Goal: Task Accomplishment & Management: Manage account settings

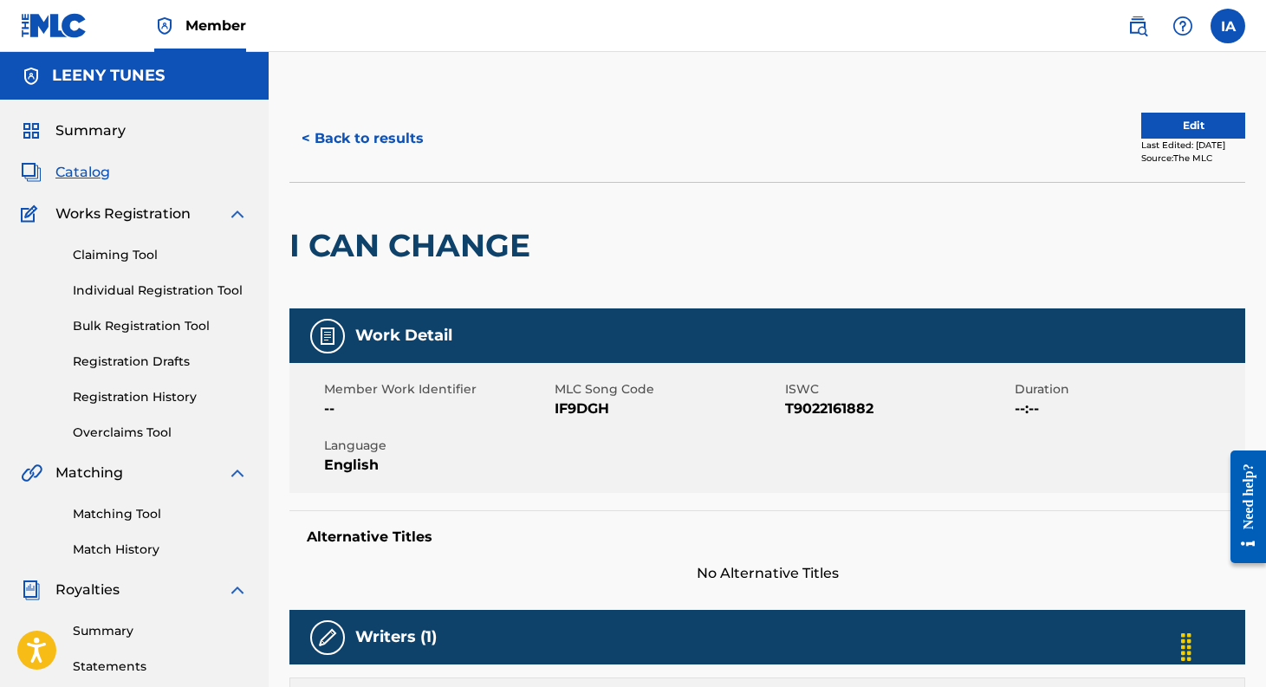
click at [1164, 129] on button "Edit" at bounding box center [1193, 126] width 104 height 26
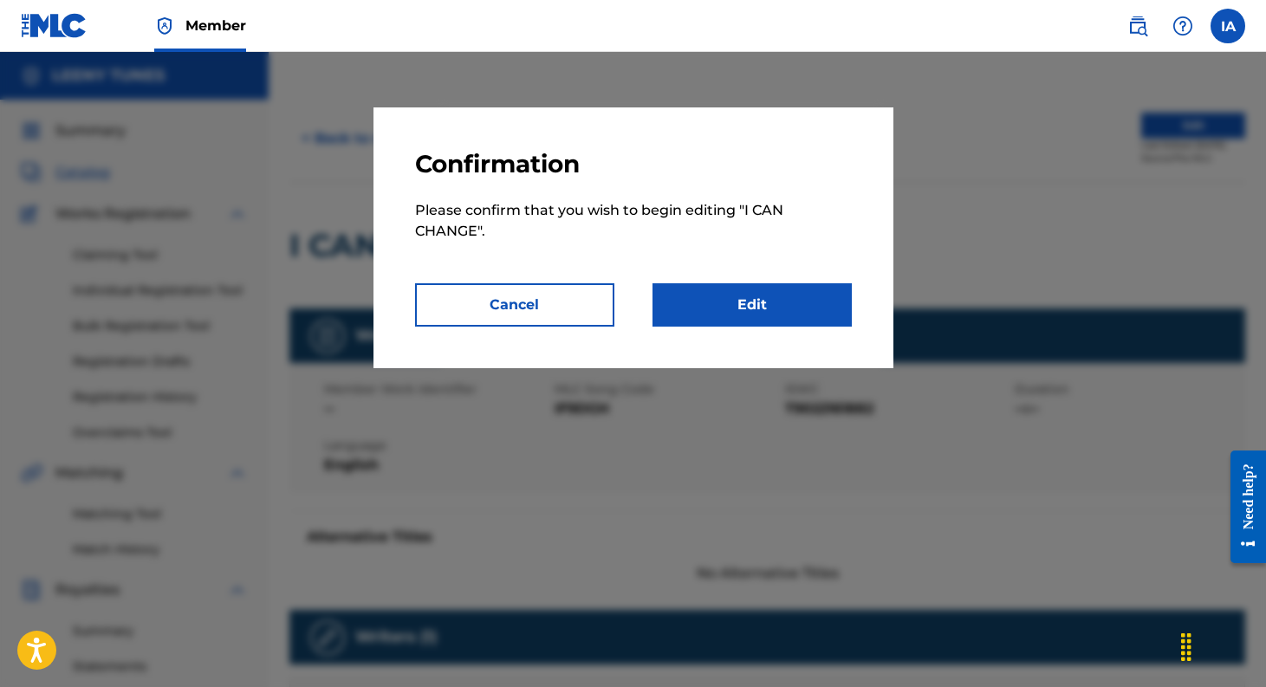
click at [748, 302] on link "Edit" at bounding box center [751, 304] width 199 height 43
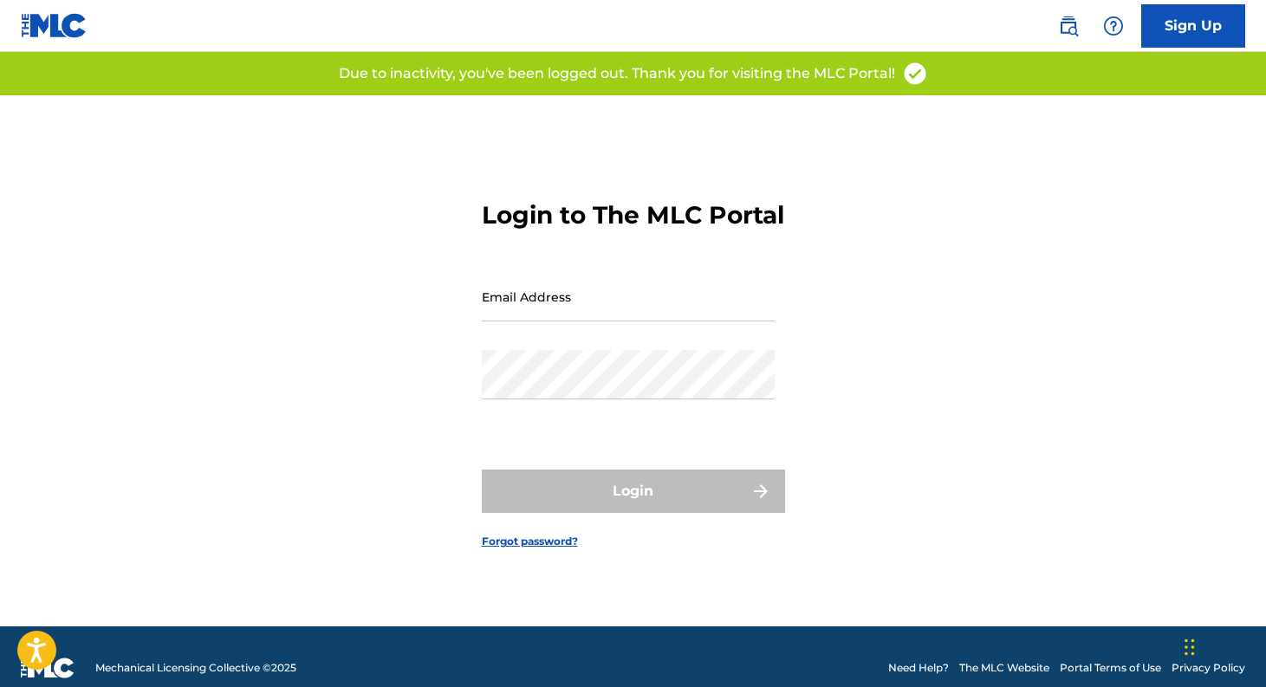
click at [680, 321] on input "Email Address" at bounding box center [628, 296] width 293 height 49
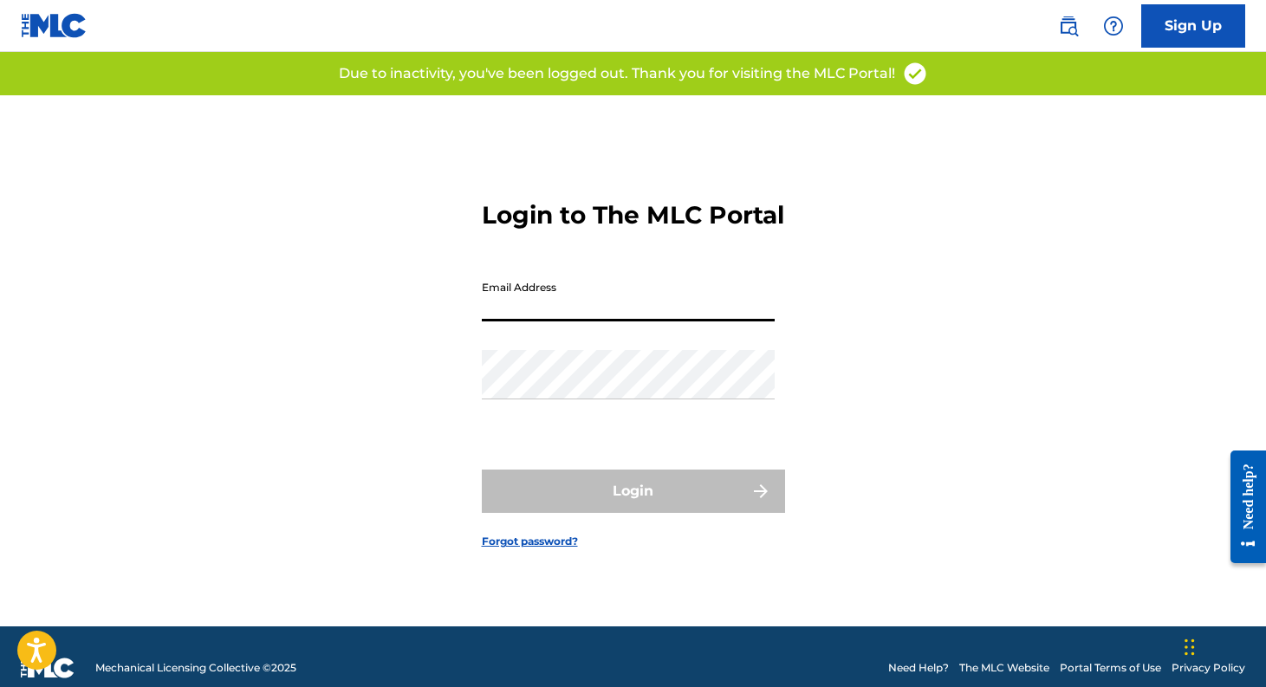
type input "[EMAIL_ADDRESS][DOMAIN_NAME]"
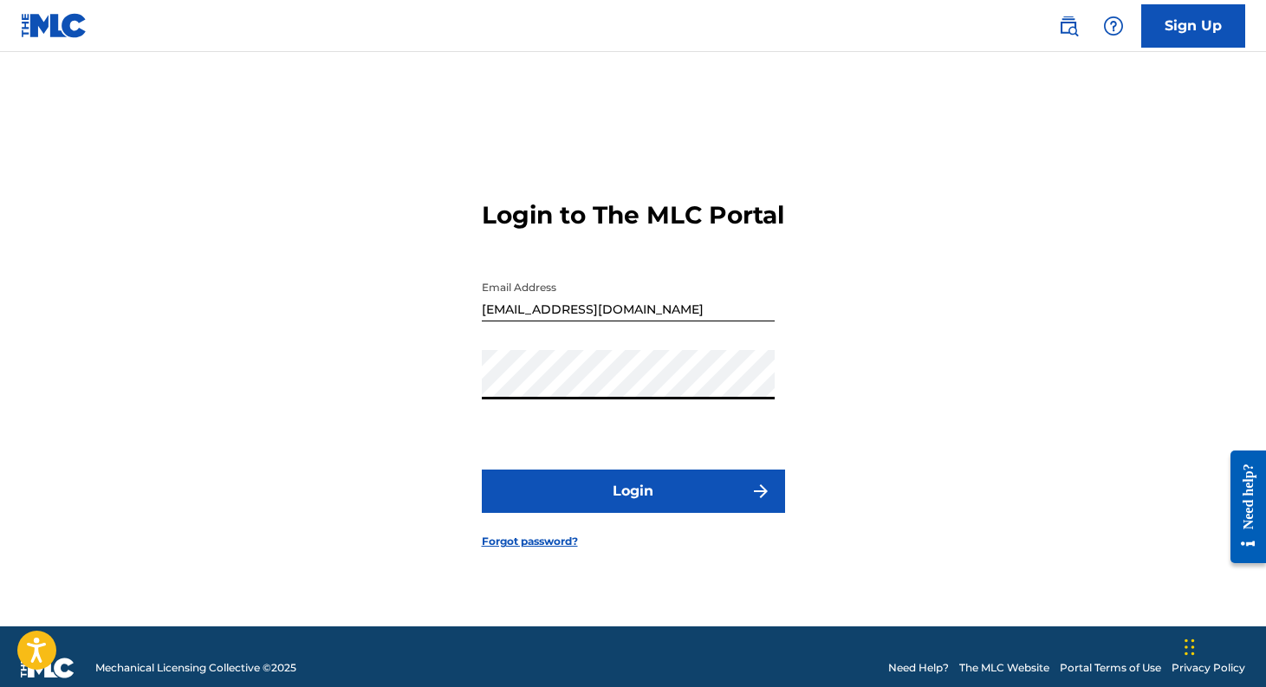
click at [657, 501] on button "Login" at bounding box center [633, 491] width 303 height 43
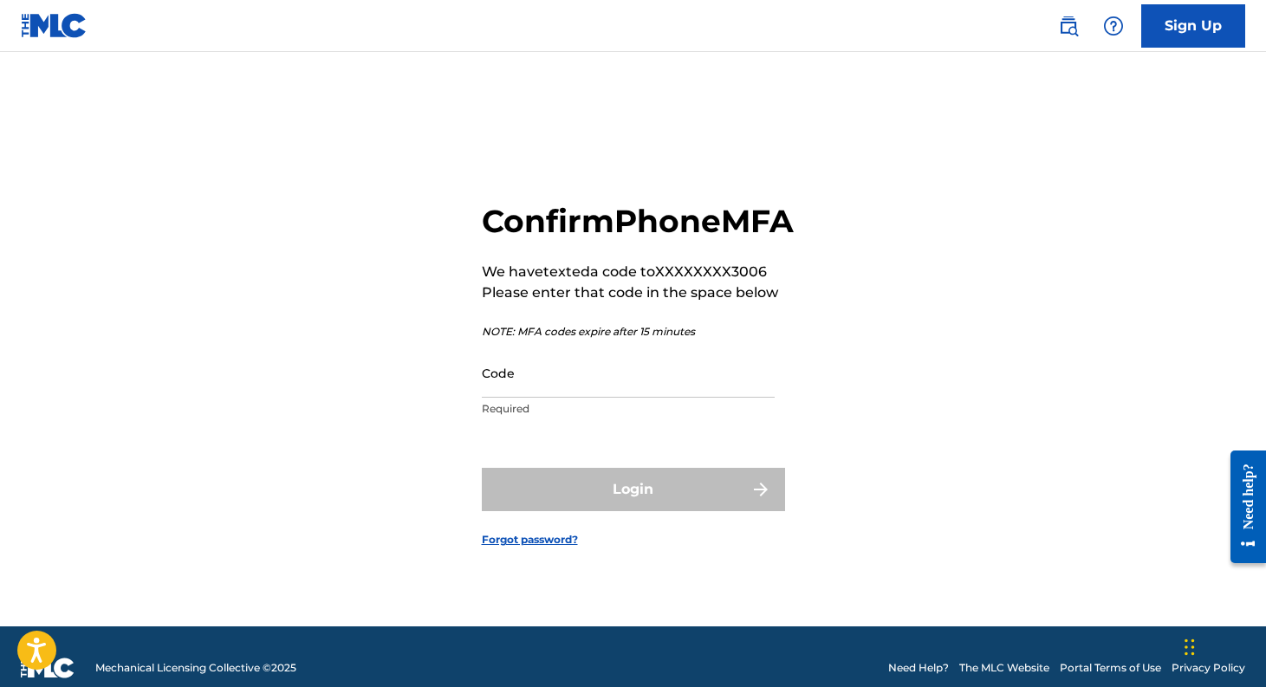
click at [635, 398] on input "Code" at bounding box center [628, 372] width 293 height 49
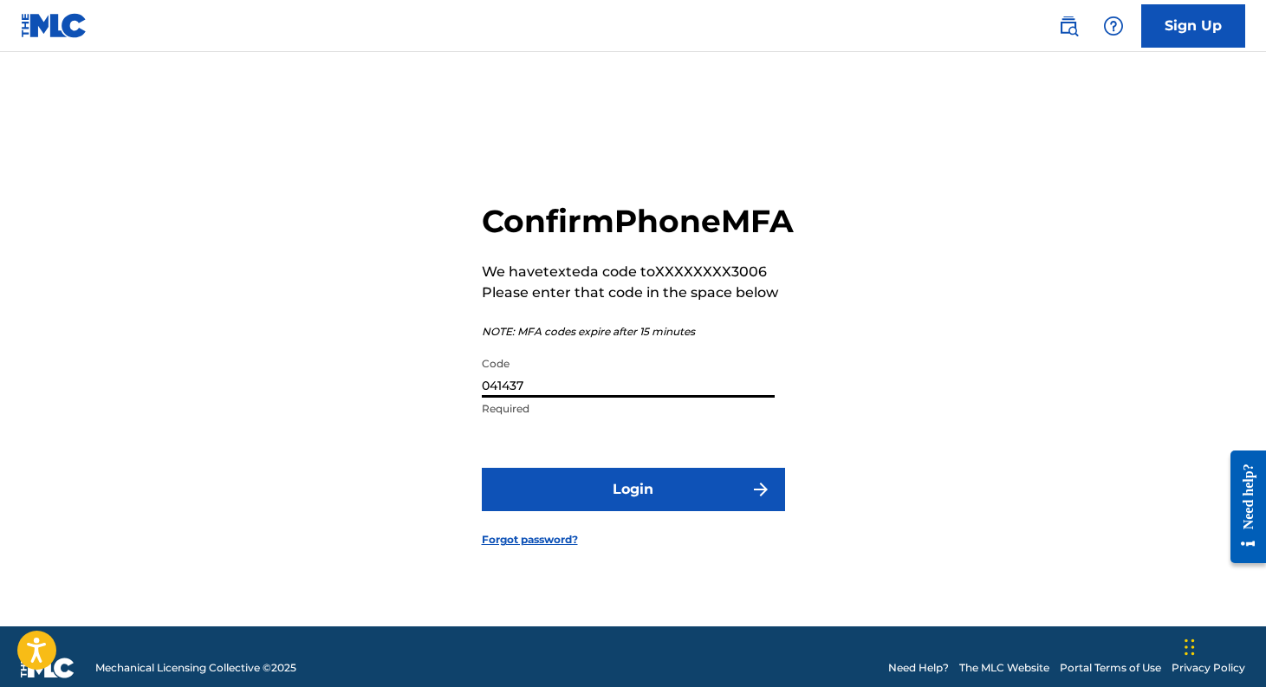
type input "041437"
click at [664, 502] on button "Login" at bounding box center [633, 489] width 303 height 43
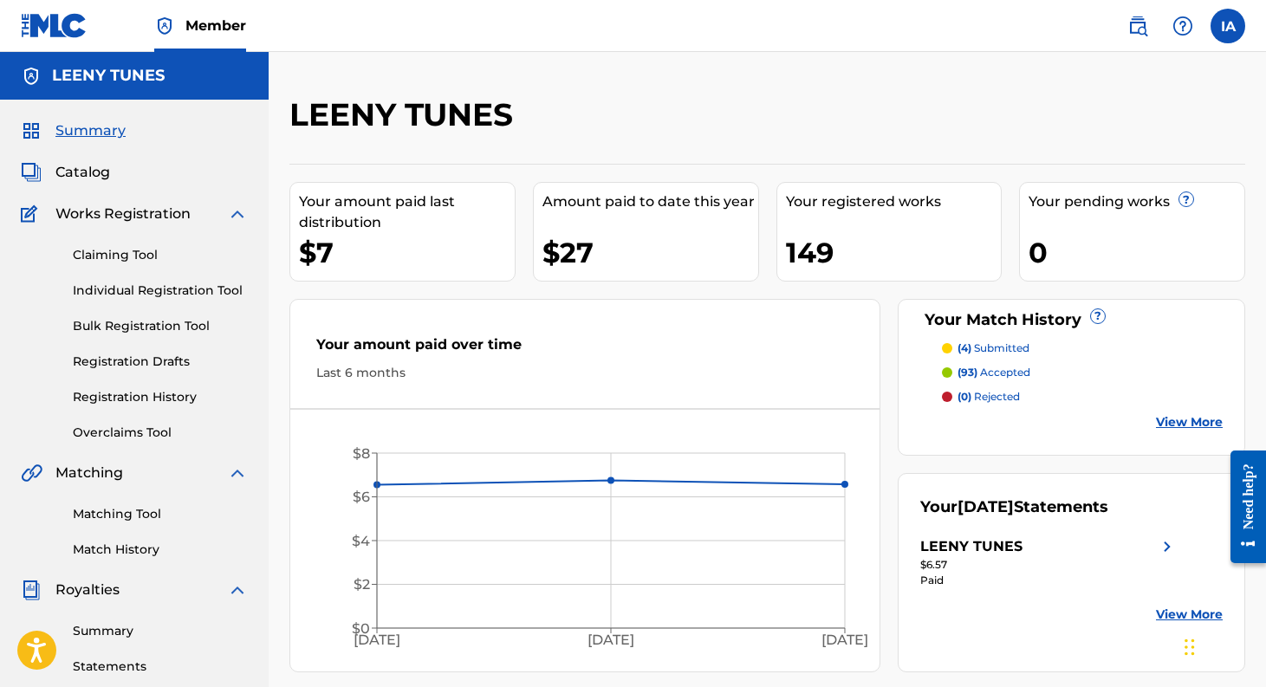
click at [94, 179] on span "Catalog" at bounding box center [82, 172] width 55 height 21
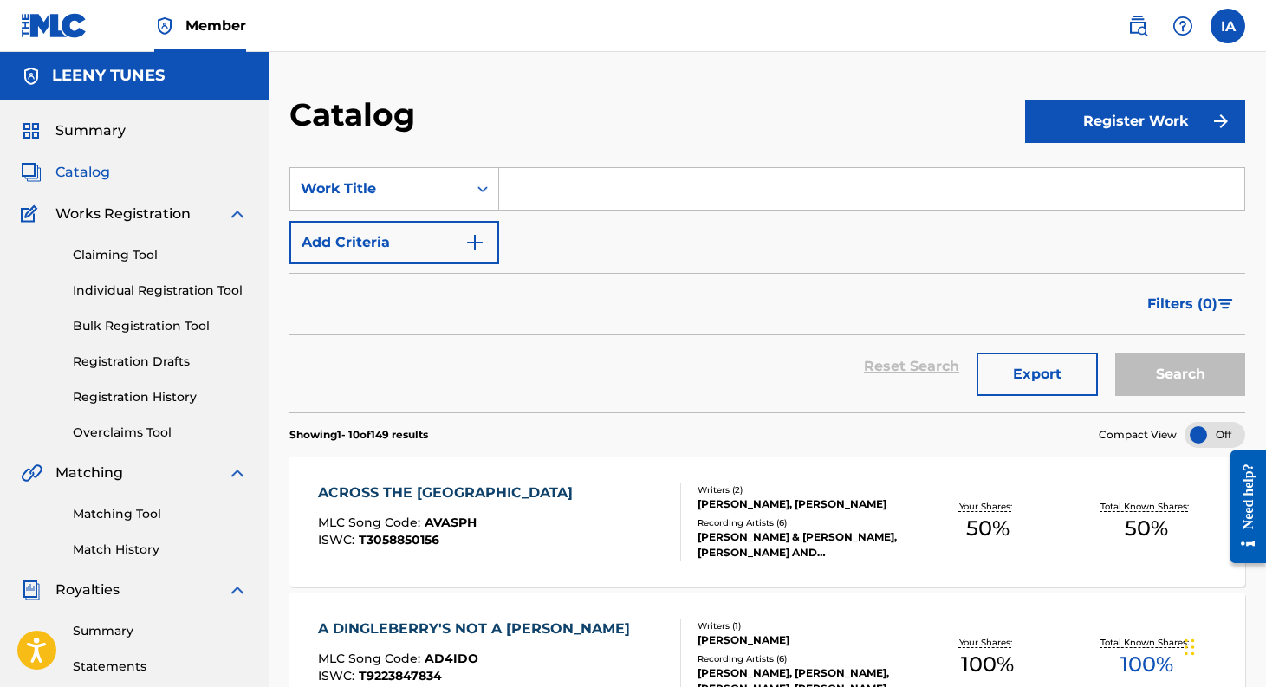
click at [771, 189] on input "Search Form" at bounding box center [871, 189] width 745 height 42
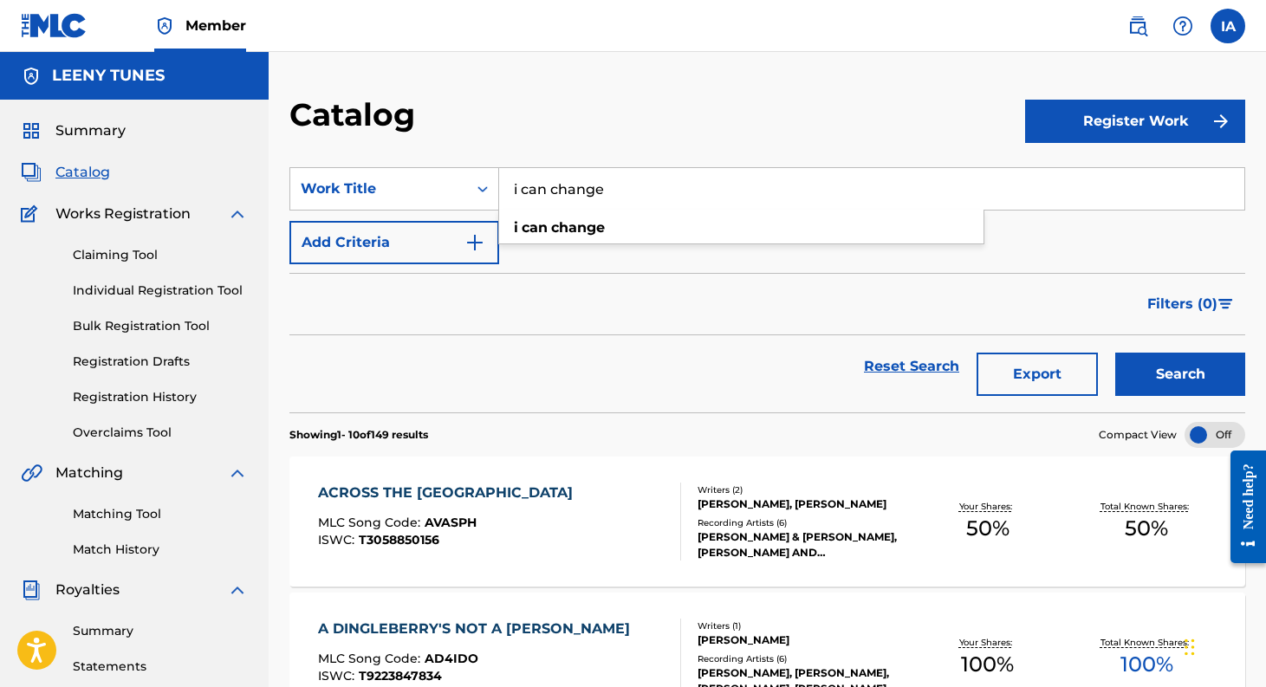
type input "i can change"
click at [1115, 353] on button "Search" at bounding box center [1180, 374] width 130 height 43
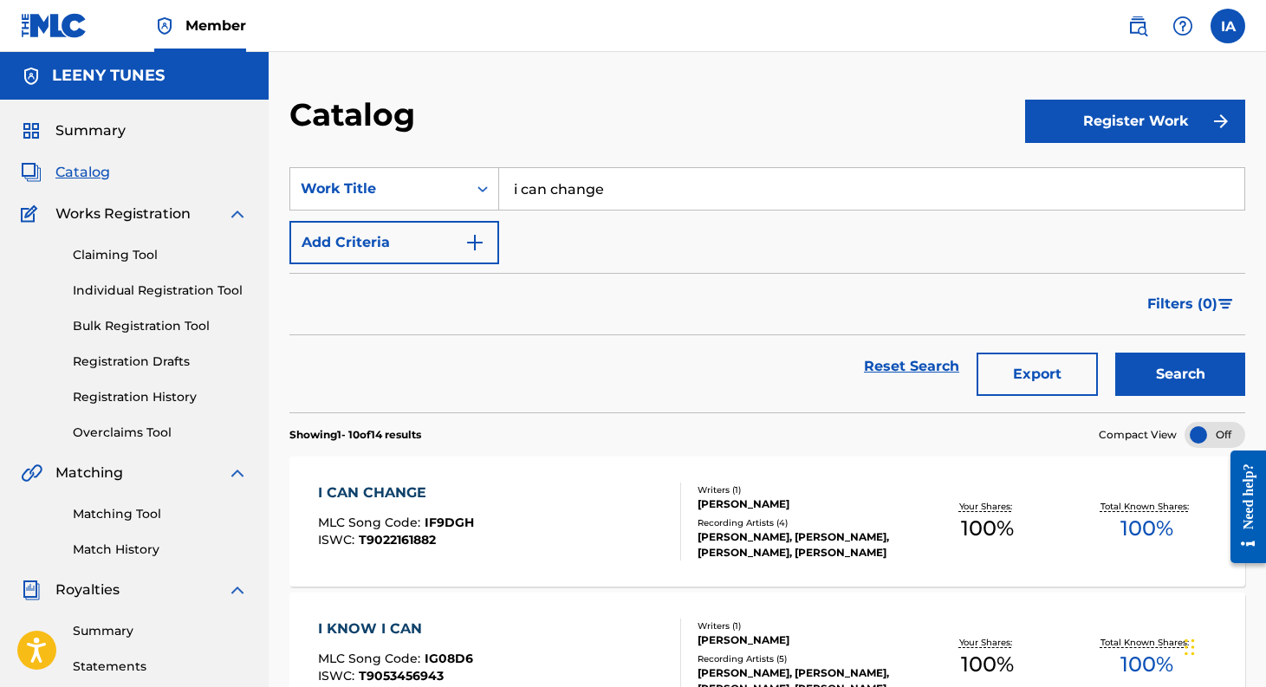
click at [618, 515] on div "I CAN CHANGE MLC Song Code : IF9DGH ISWC : T9022161882" at bounding box center [499, 522] width 363 height 78
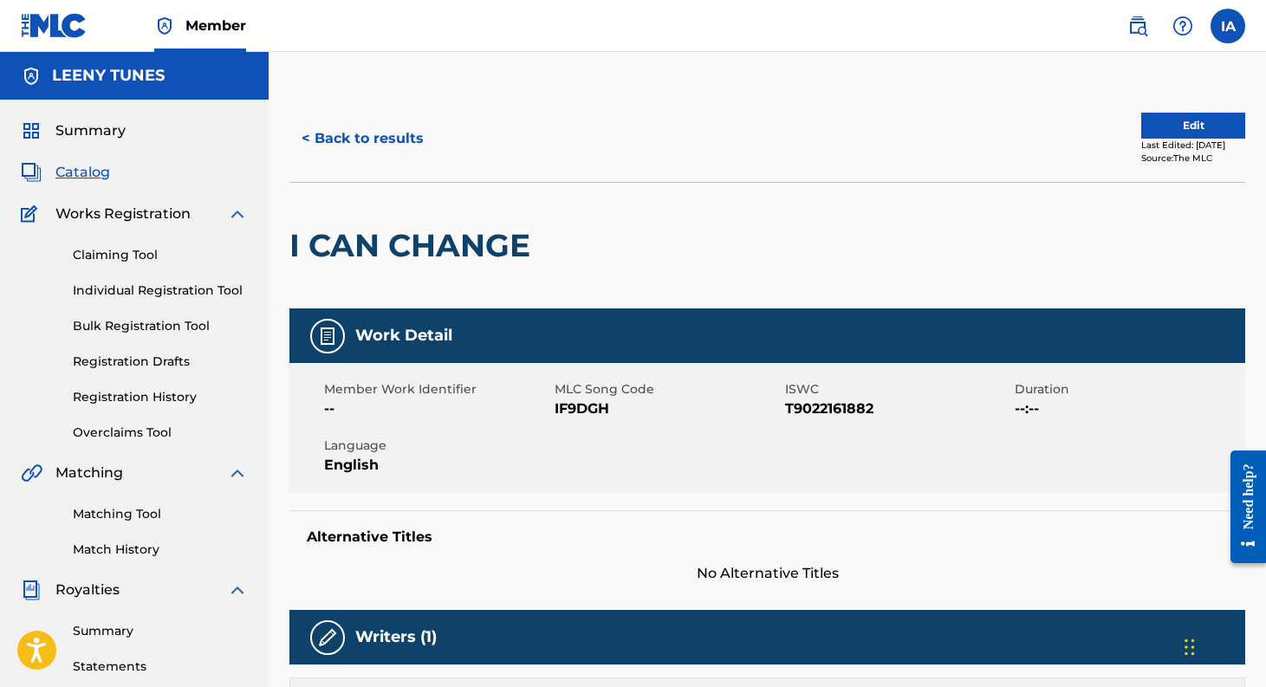
click at [1160, 129] on button "Edit" at bounding box center [1193, 126] width 104 height 26
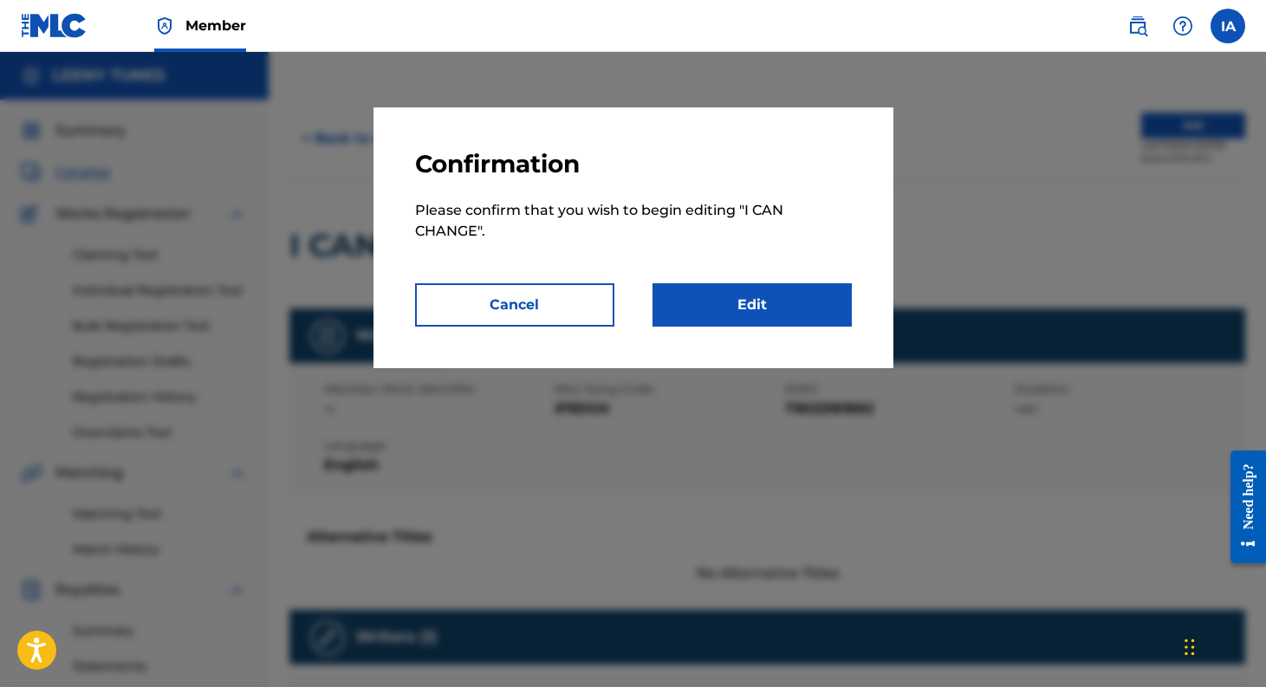
click at [805, 308] on link "Edit" at bounding box center [751, 304] width 199 height 43
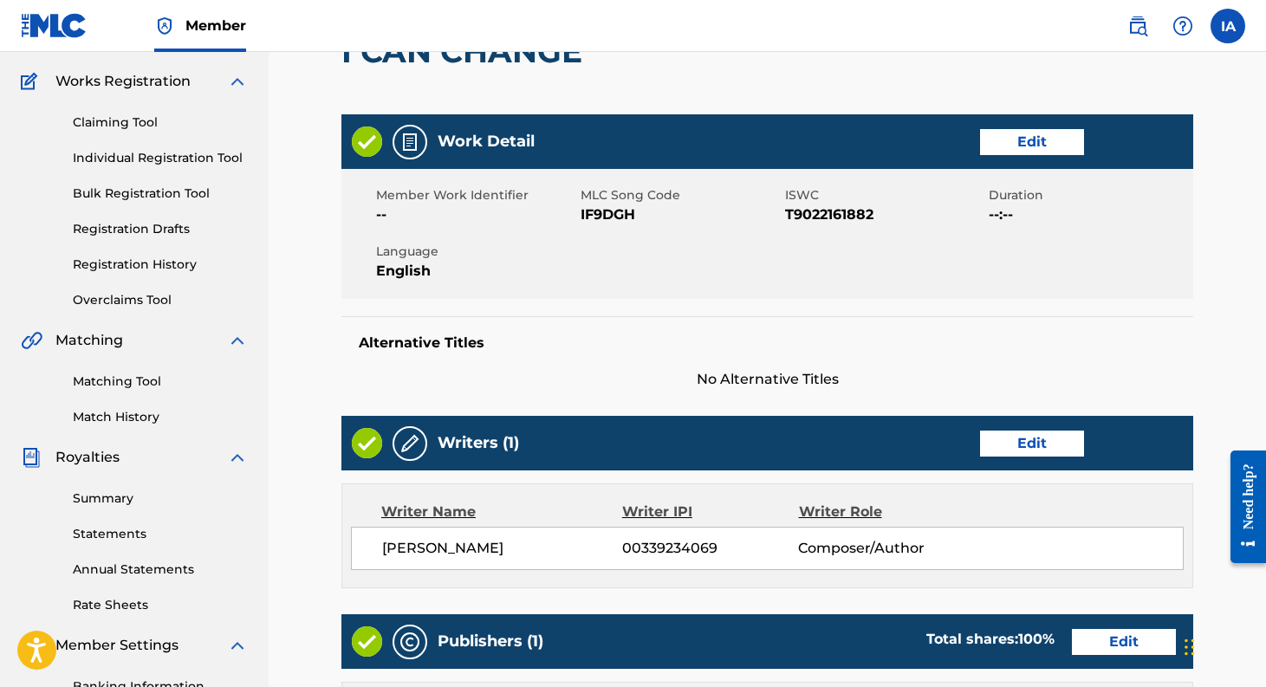
scroll to position [134, 0]
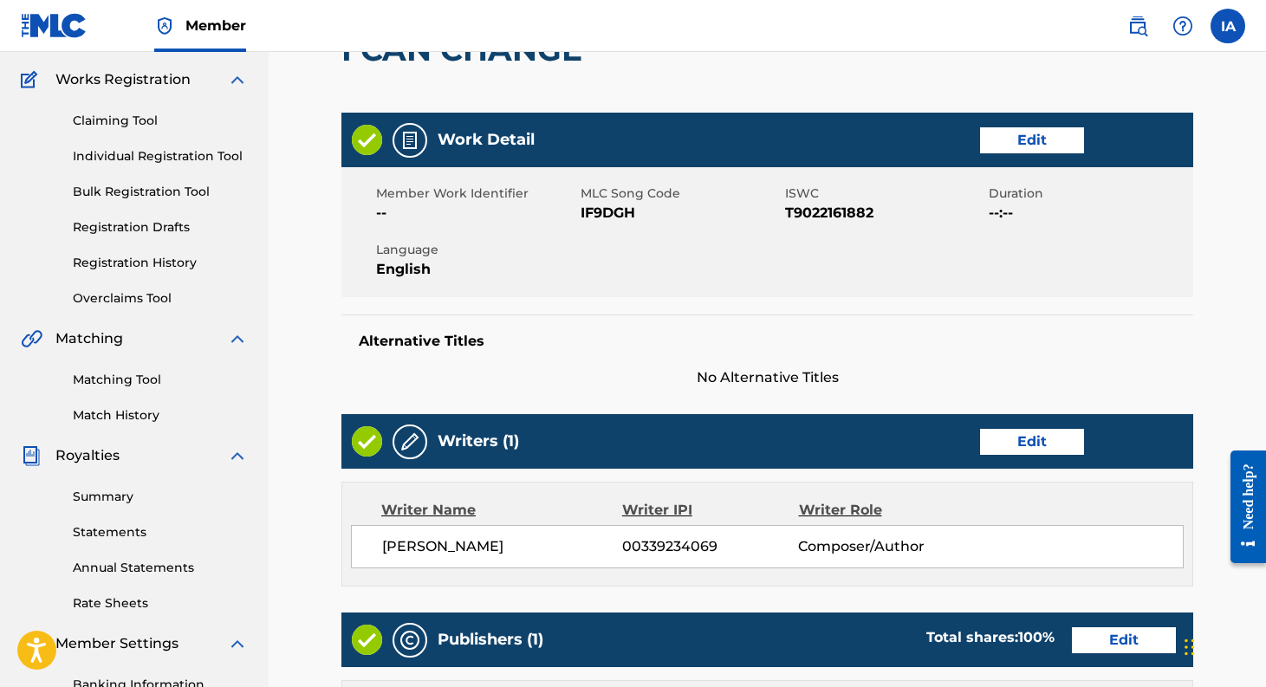
click at [1014, 144] on link "Edit" at bounding box center [1032, 140] width 104 height 26
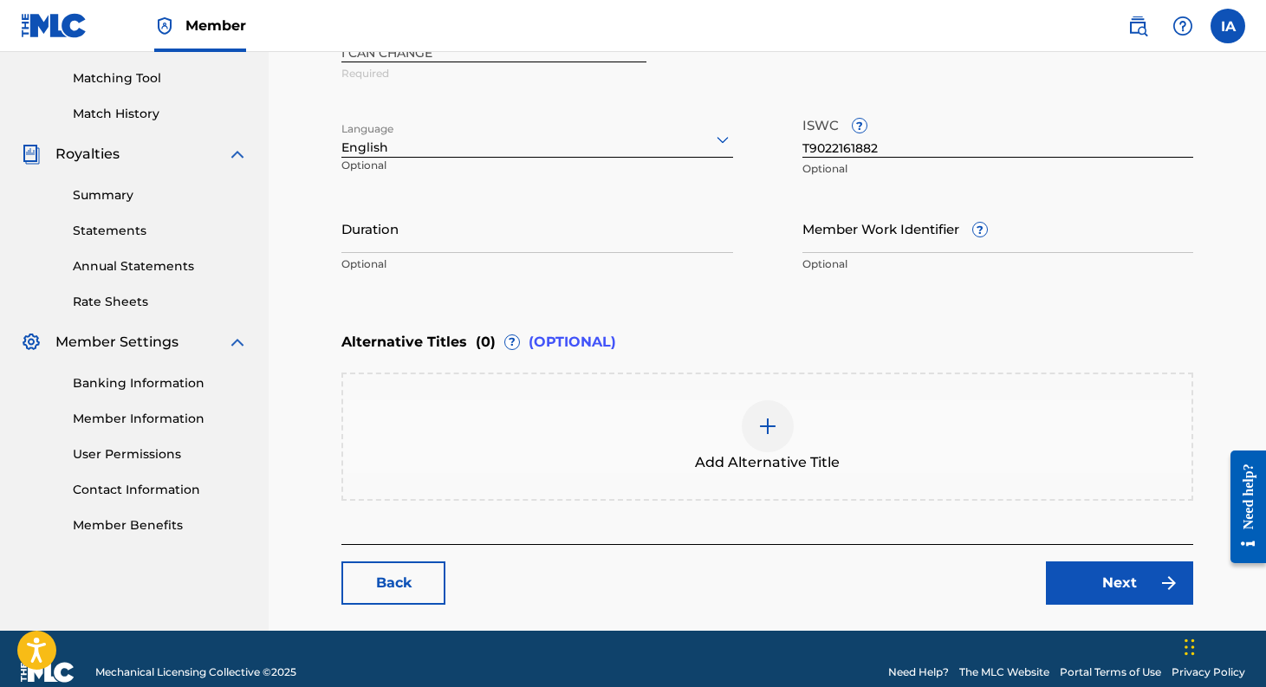
scroll to position [439, 0]
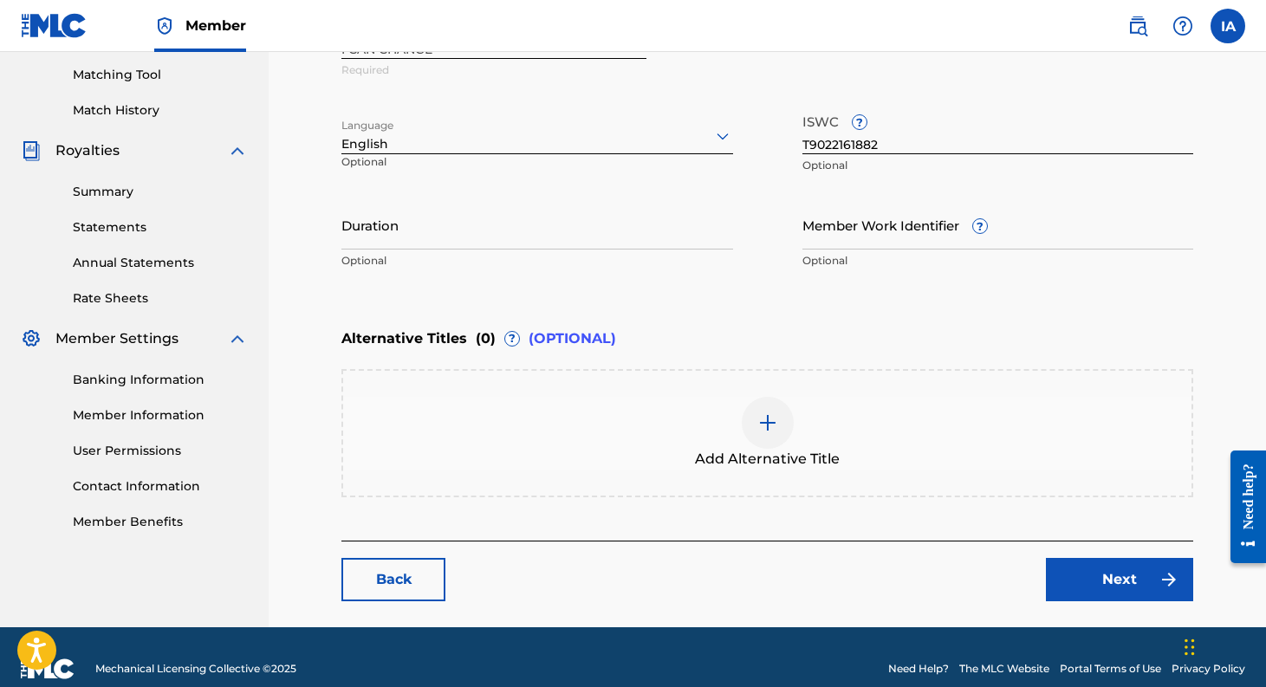
click at [759, 429] on img at bounding box center [767, 422] width 21 height 21
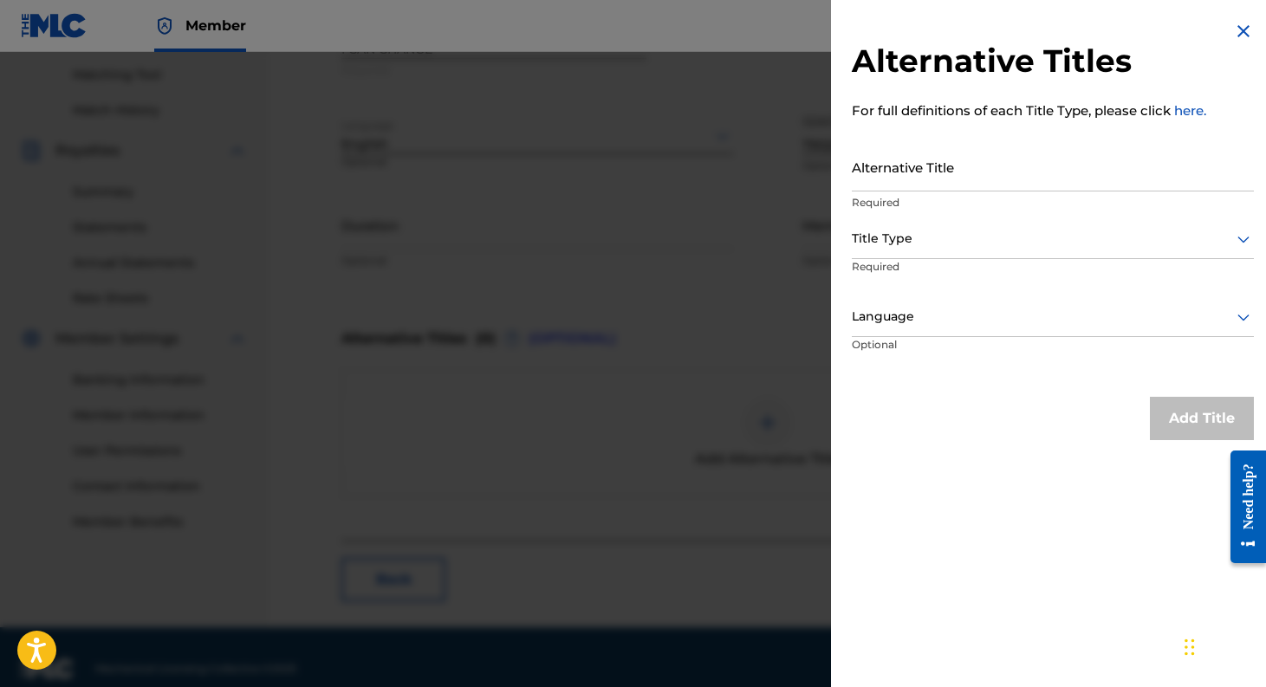
click at [939, 172] on input "Alternative Title" at bounding box center [1053, 166] width 402 height 49
type input "I Still Believe I Can Change"
click at [933, 242] on div at bounding box center [1053, 239] width 402 height 22
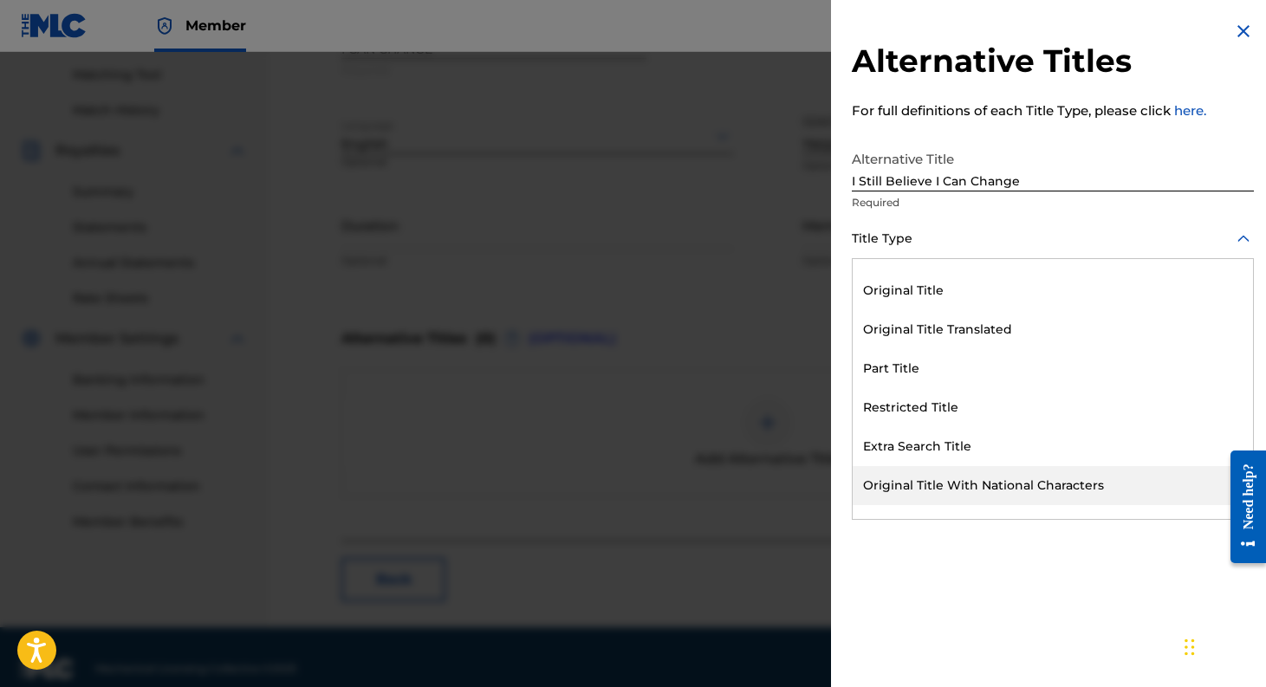
scroll to position [169, 0]
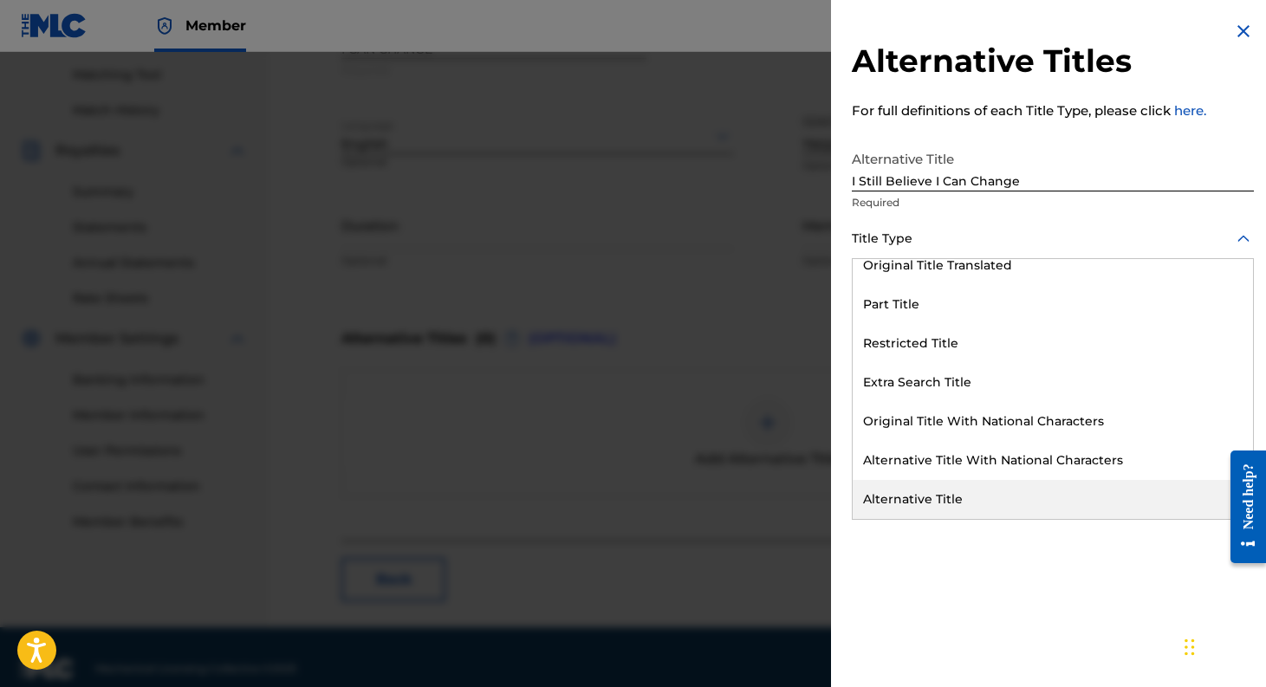
click at [891, 489] on div "Alternative Title" at bounding box center [1052, 499] width 400 height 39
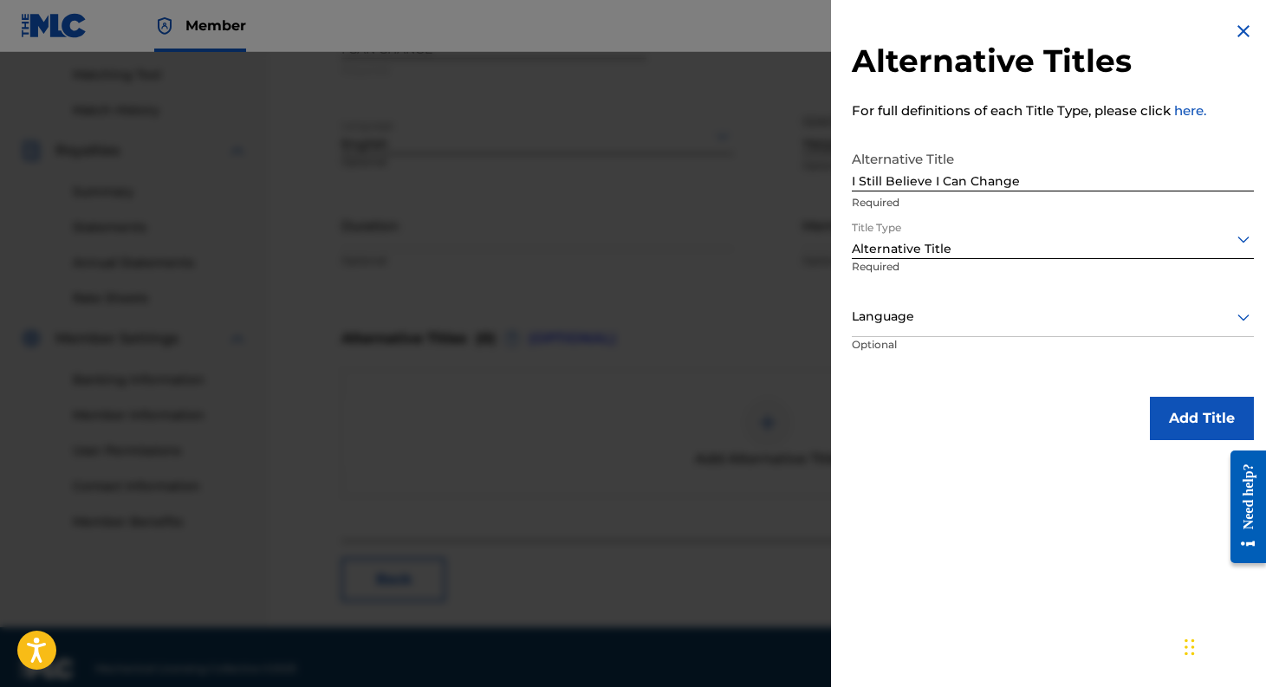
click at [923, 321] on div at bounding box center [1053, 317] width 402 height 22
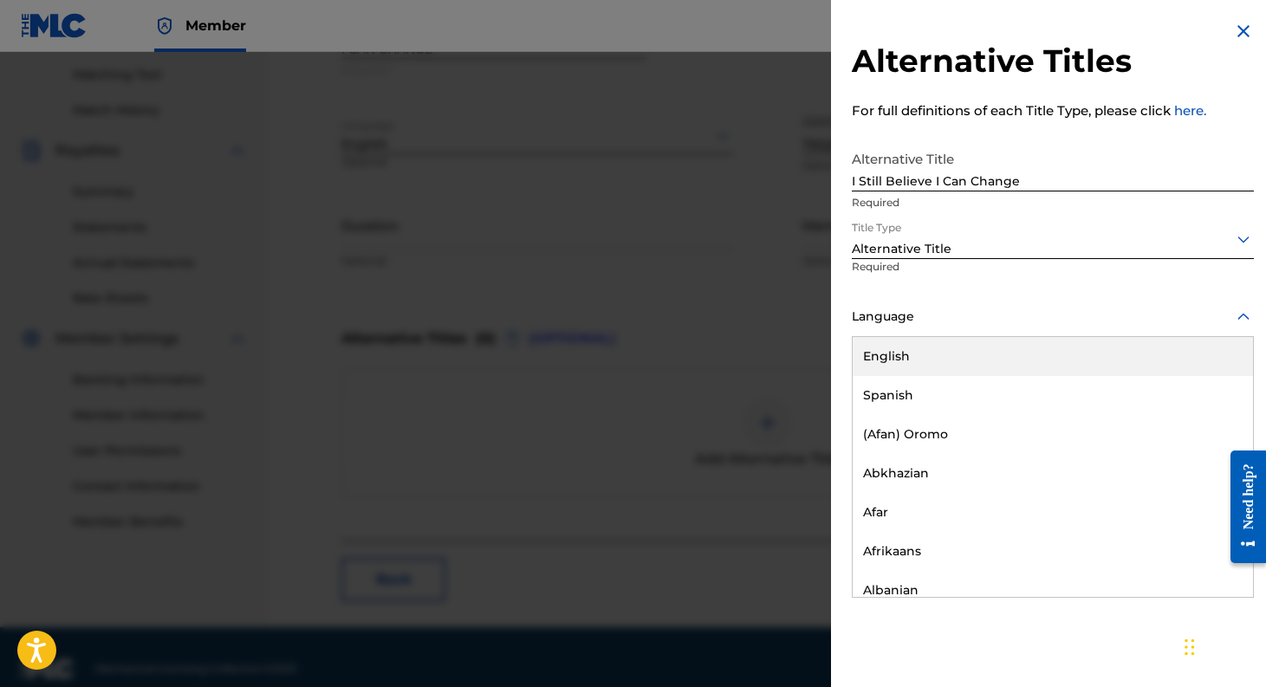
click at [913, 353] on div "English" at bounding box center [1052, 356] width 400 height 39
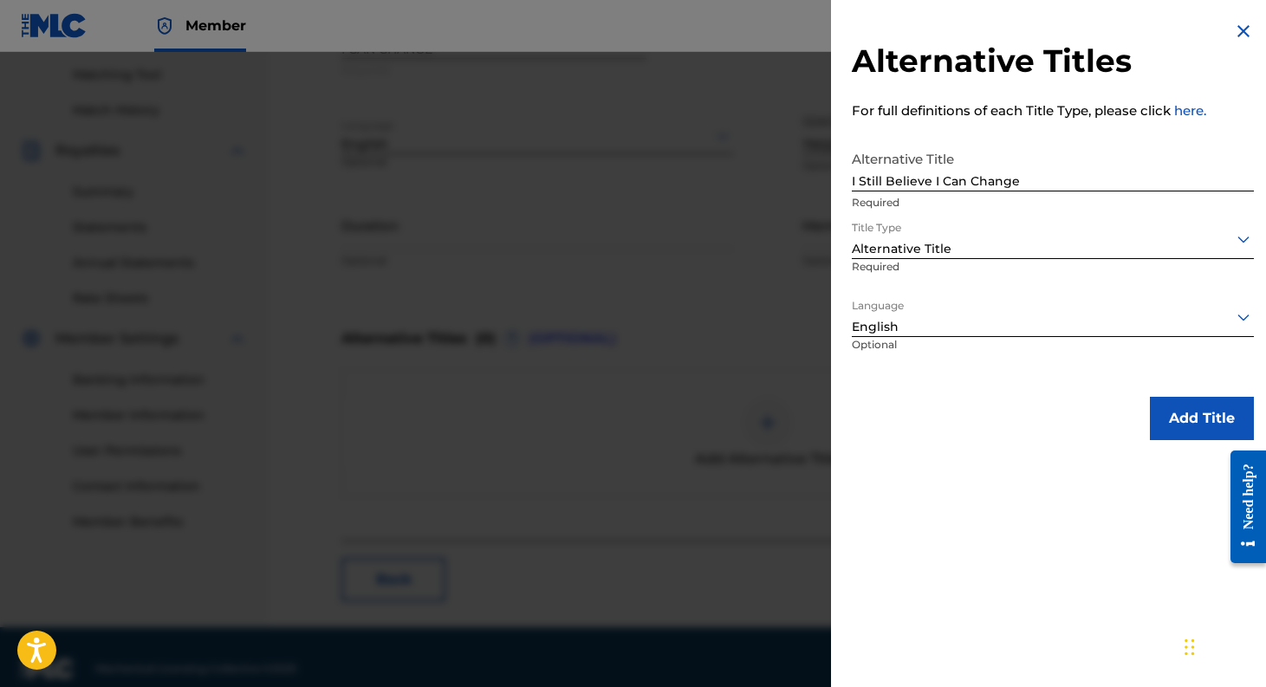
click at [1208, 406] on button "Add Title" at bounding box center [1202, 418] width 104 height 43
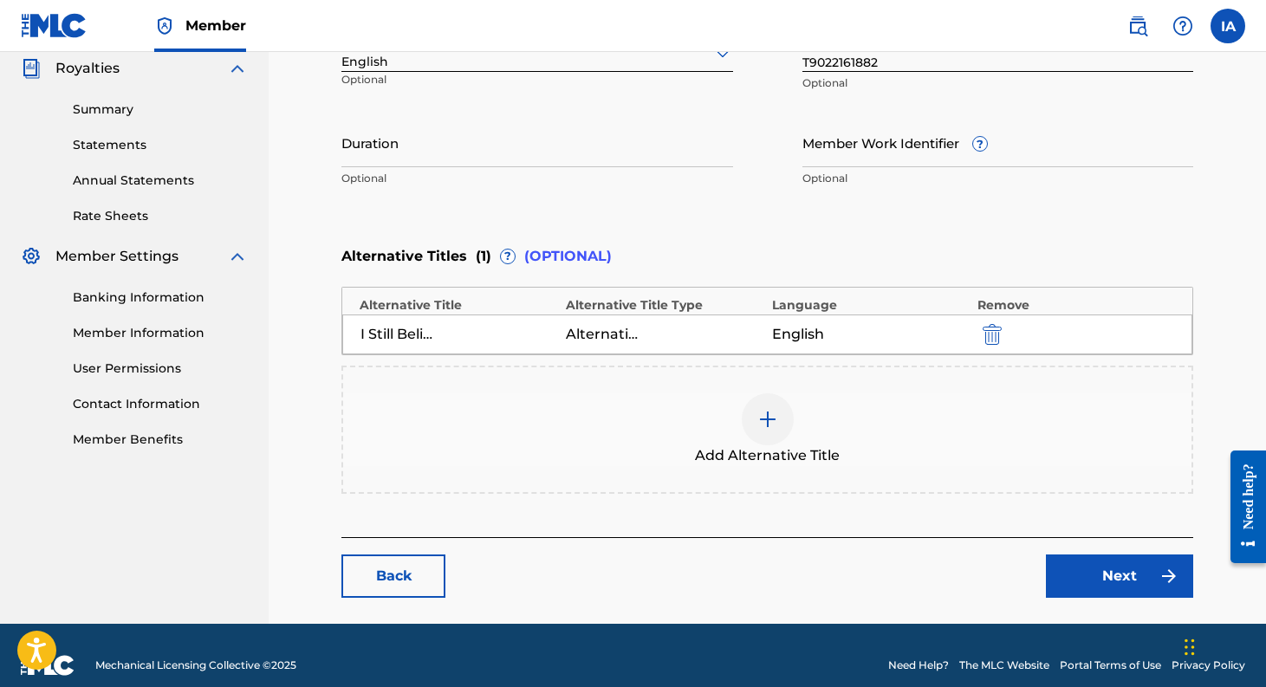
scroll to position [541, 0]
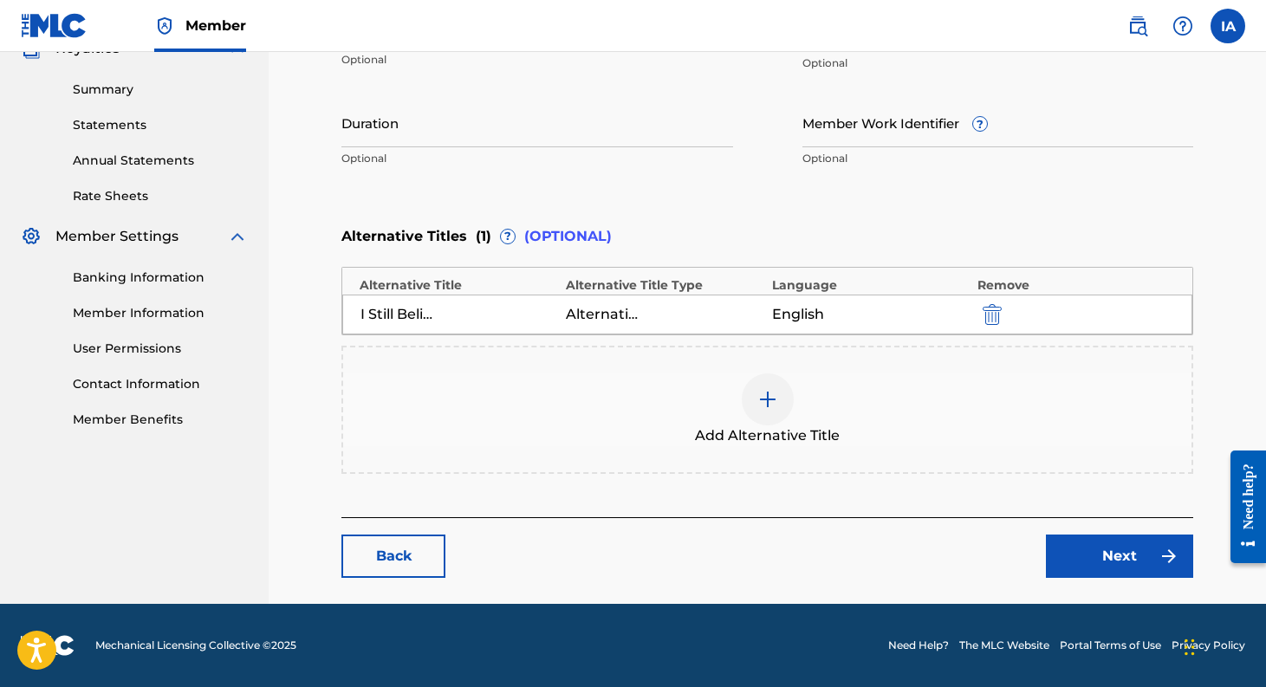
click at [1115, 559] on link "Next" at bounding box center [1119, 556] width 147 height 43
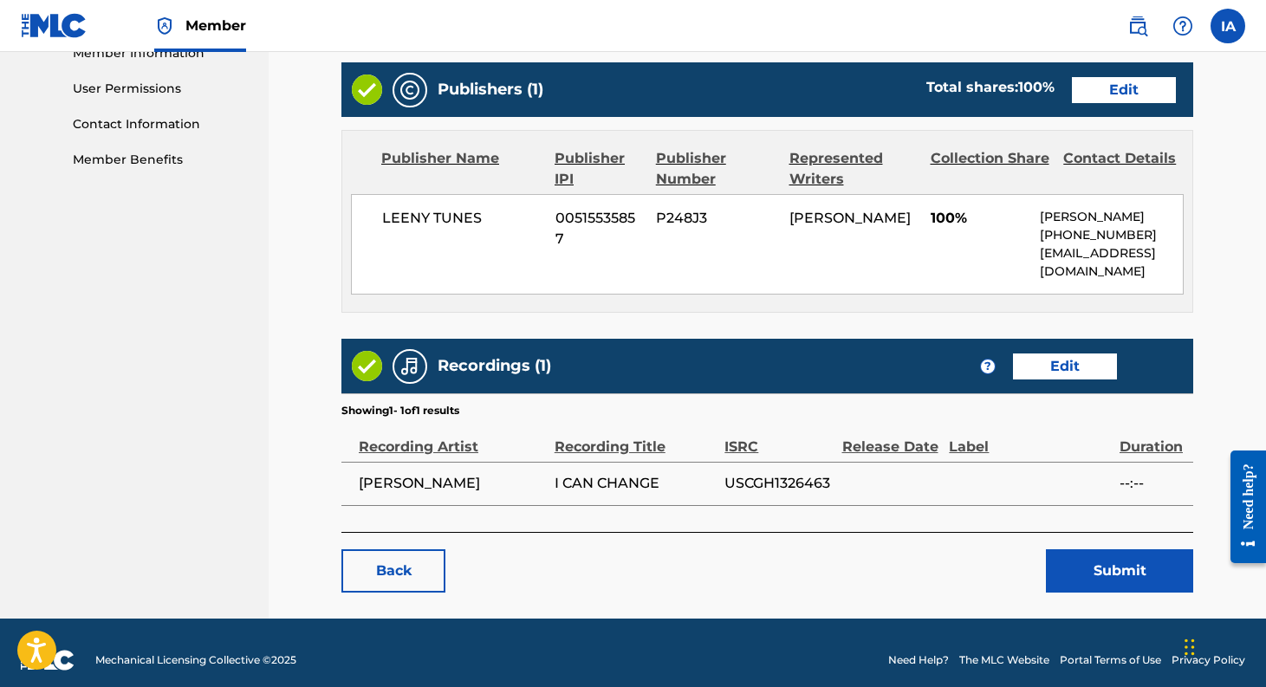
scroll to position [812, 0]
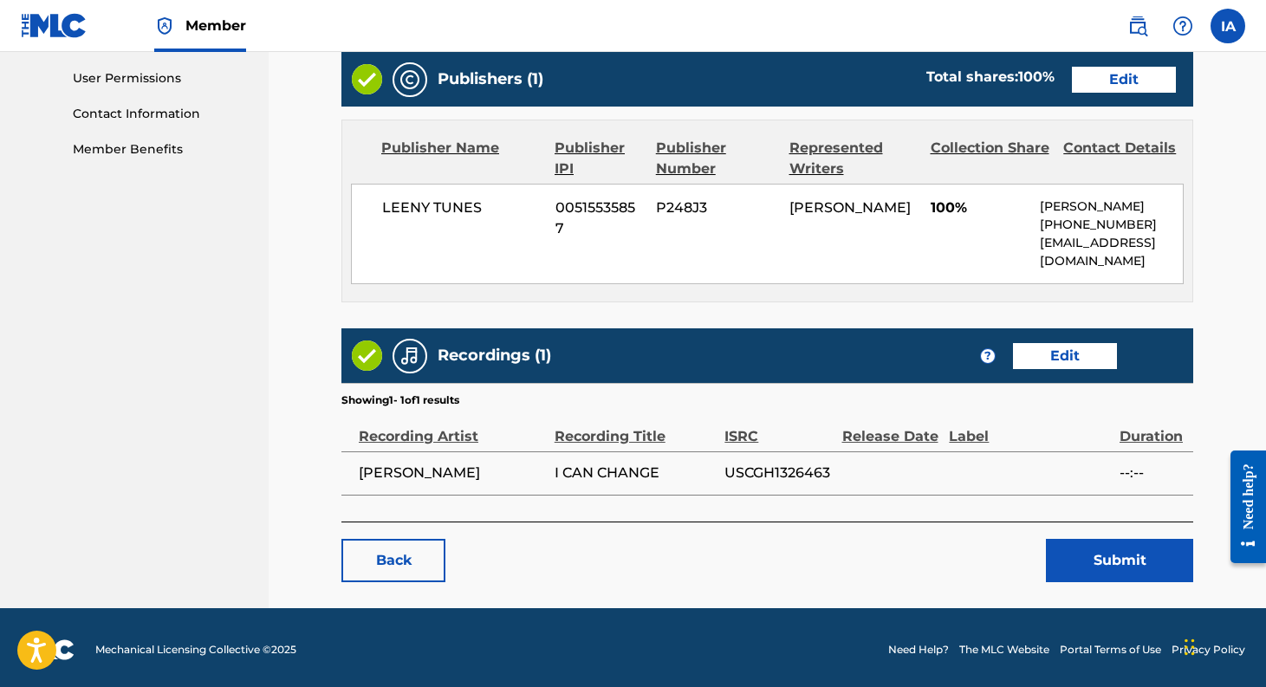
click at [1074, 354] on link "Edit" at bounding box center [1065, 356] width 104 height 26
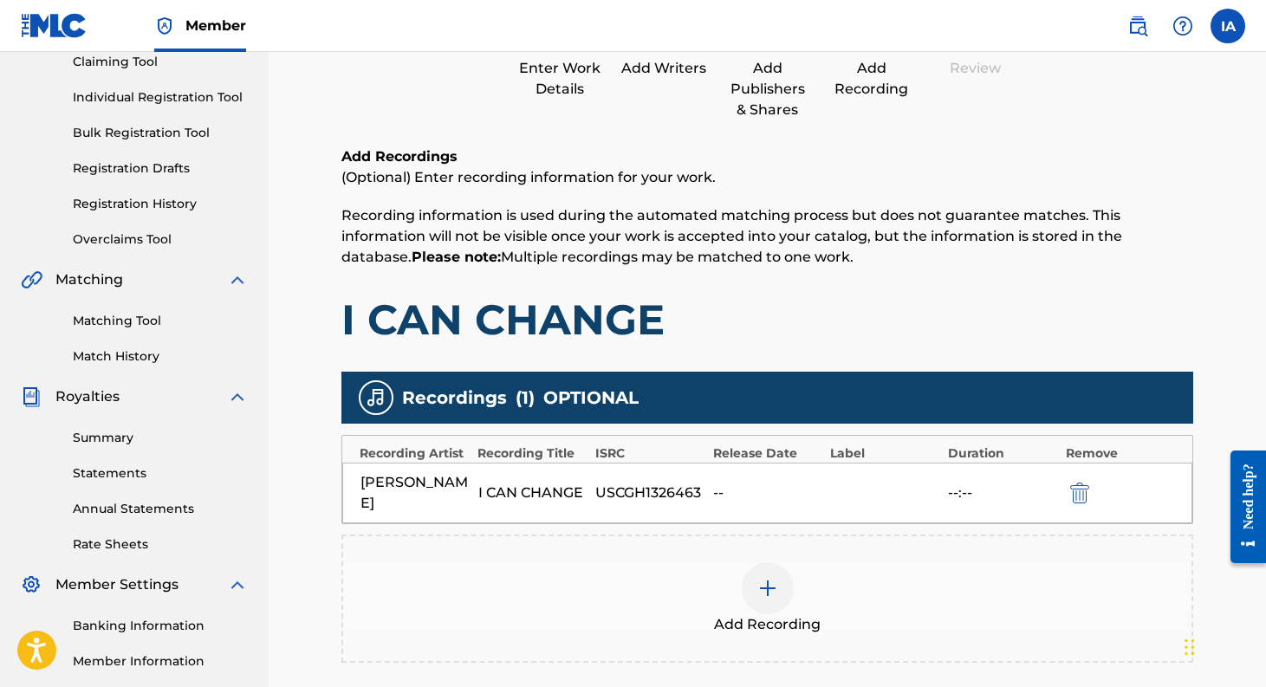
scroll to position [209, 0]
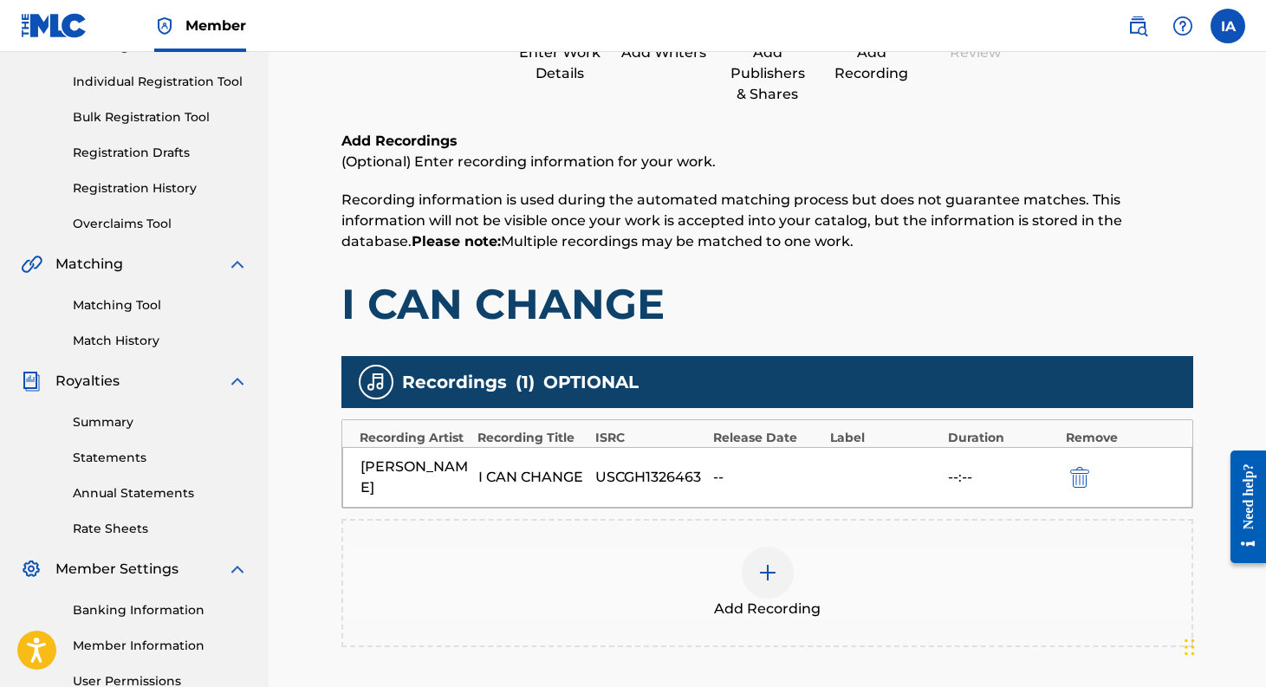
click at [772, 567] on div at bounding box center [768, 573] width 52 height 52
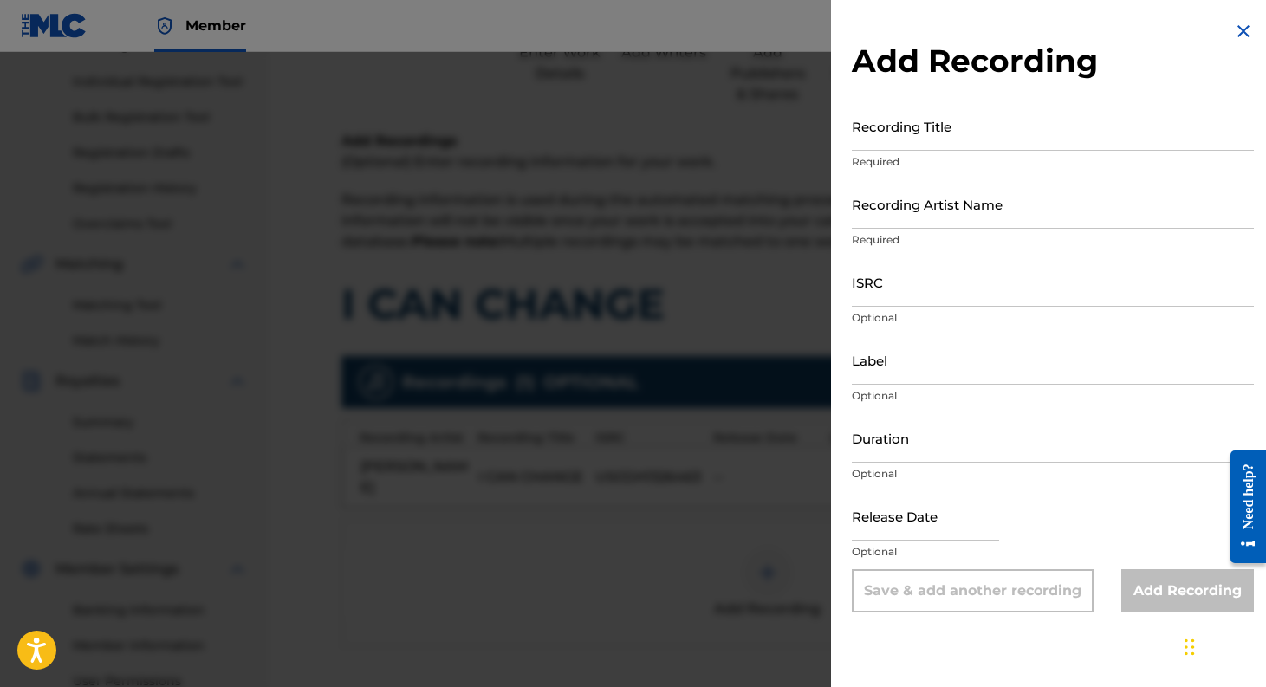
click at [888, 138] on input "Recording Title" at bounding box center [1053, 125] width 402 height 49
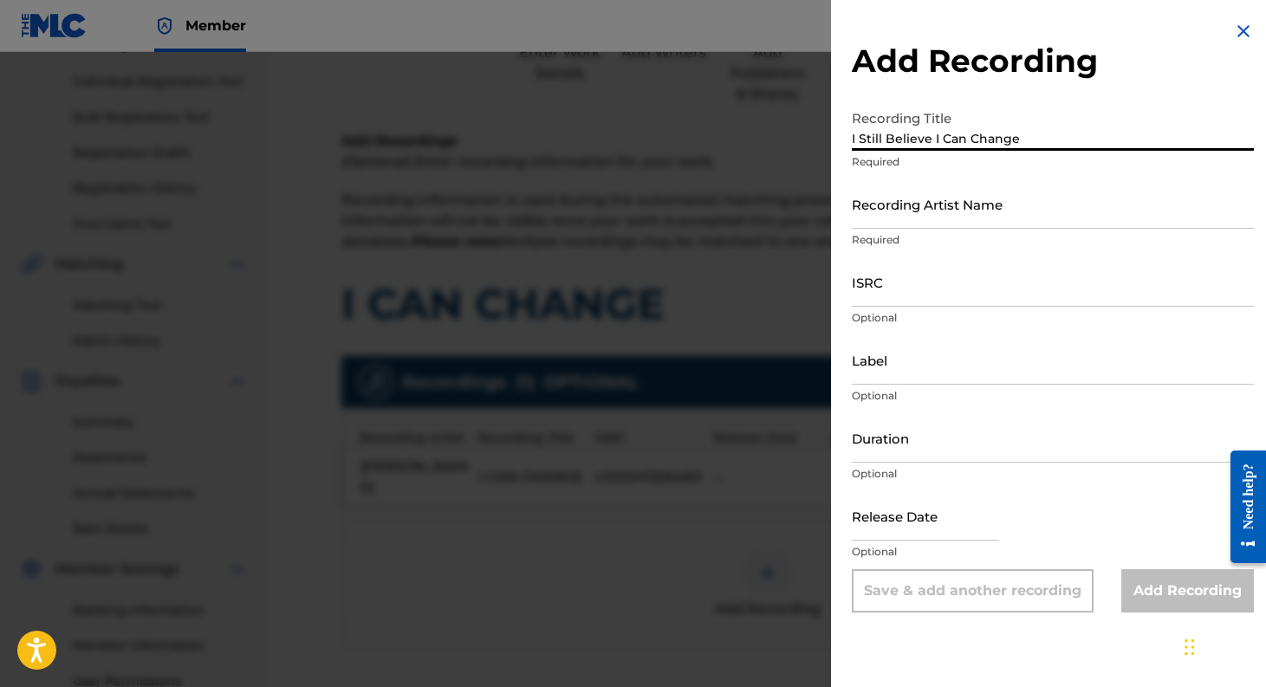
type input "I Still Believe I Can Change"
click at [914, 218] on input "Recording Artist Name" at bounding box center [1053, 203] width 402 height 49
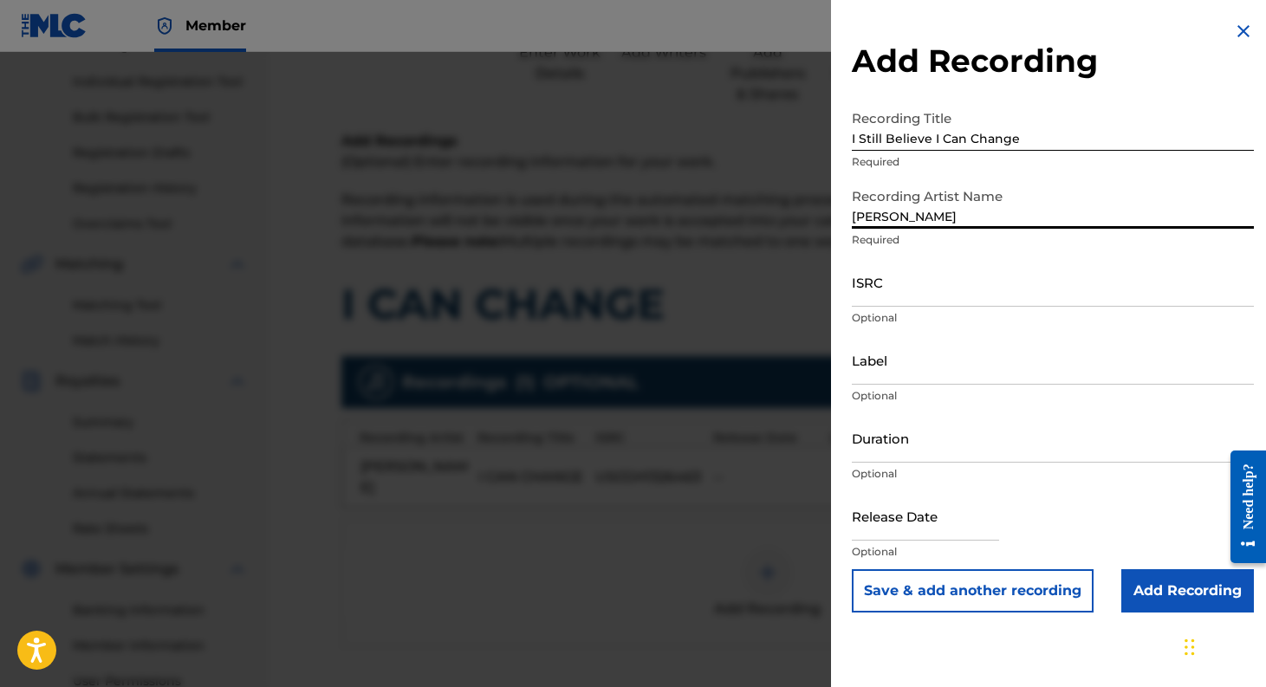
type input "Illyana Somersfield Ainsworth"
click at [910, 295] on input "ISRC" at bounding box center [1053, 281] width 402 height 49
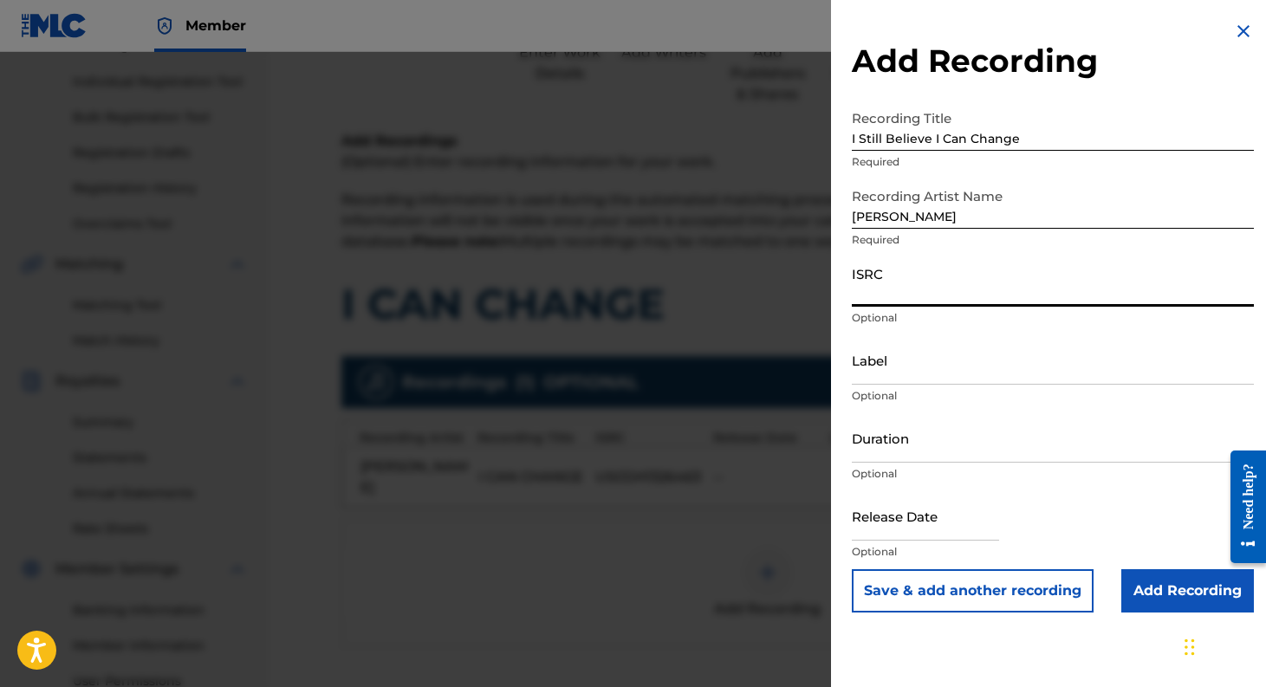
paste input "usl4q2569779"
type input "usl4q2569779"
click at [882, 379] on input "Label" at bounding box center [1053, 359] width 402 height 49
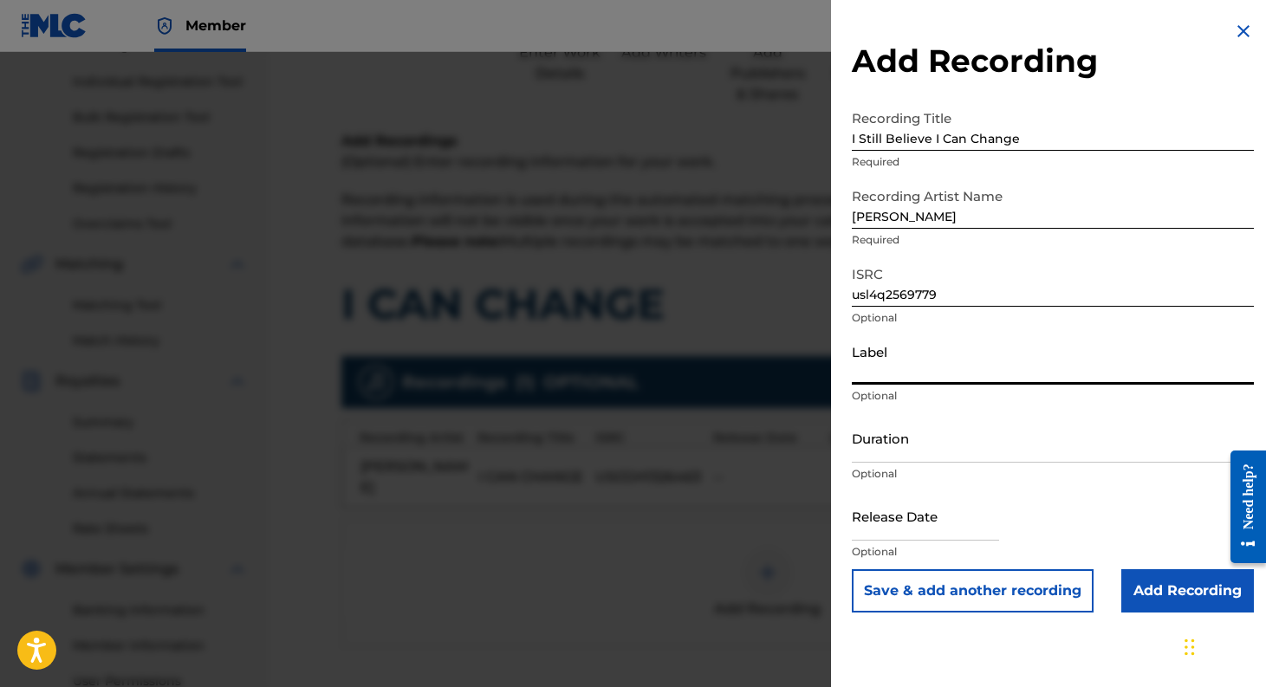
type input "Leeny Tunes"
click at [907, 529] on input "text" at bounding box center [925, 515] width 147 height 49
select select "7"
select select "2025"
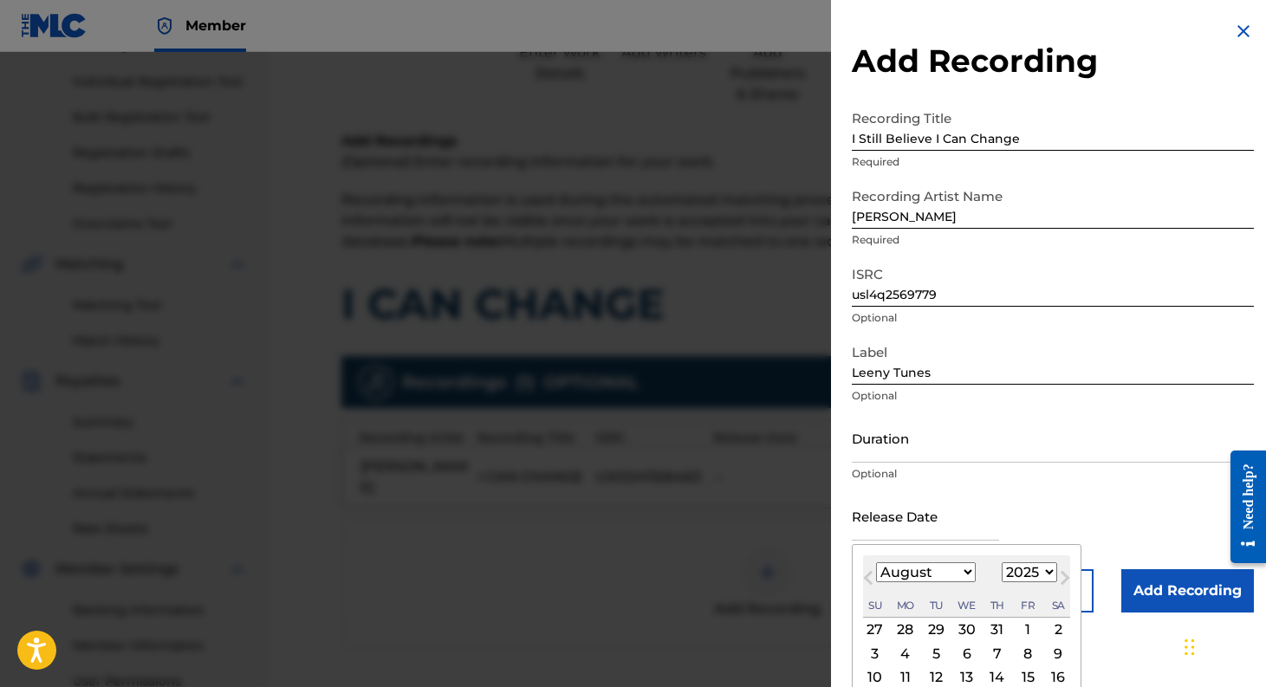
click at [1066, 509] on div "Release Date Previous Month Next Month August 2025 January February March April…" at bounding box center [1053, 530] width 402 height 78
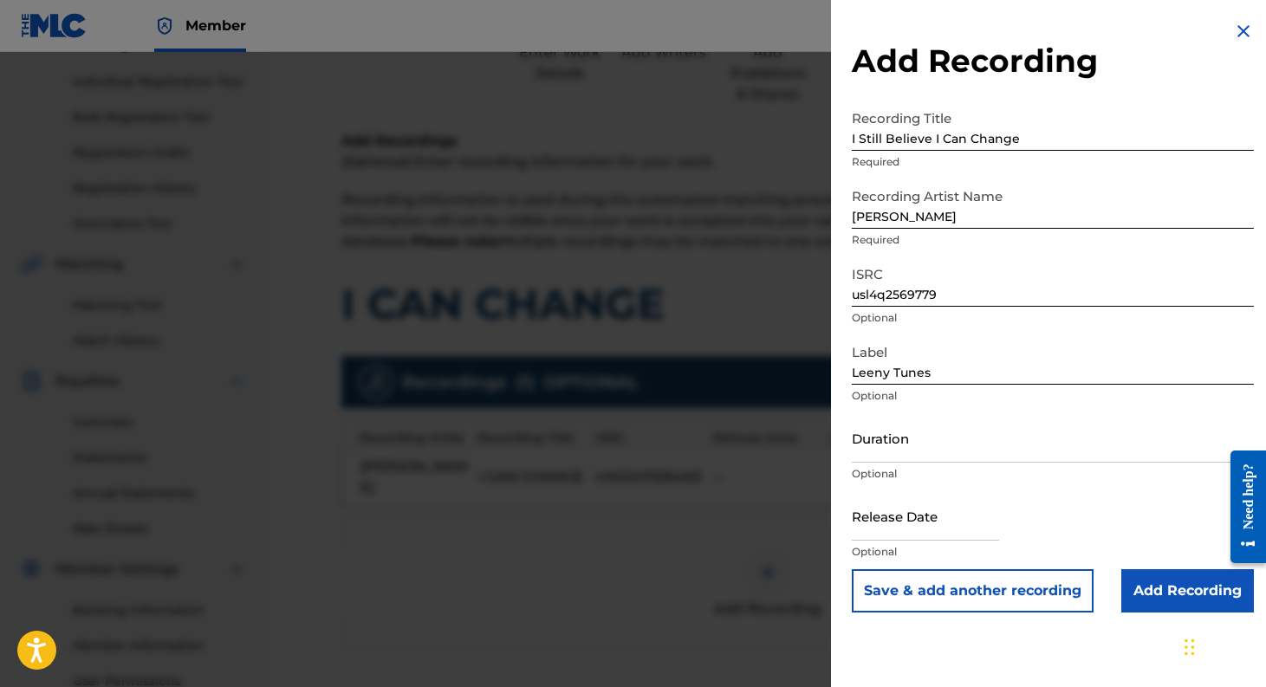
click at [913, 526] on input "text" at bounding box center [925, 515] width 147 height 49
select select "7"
select select "2025"
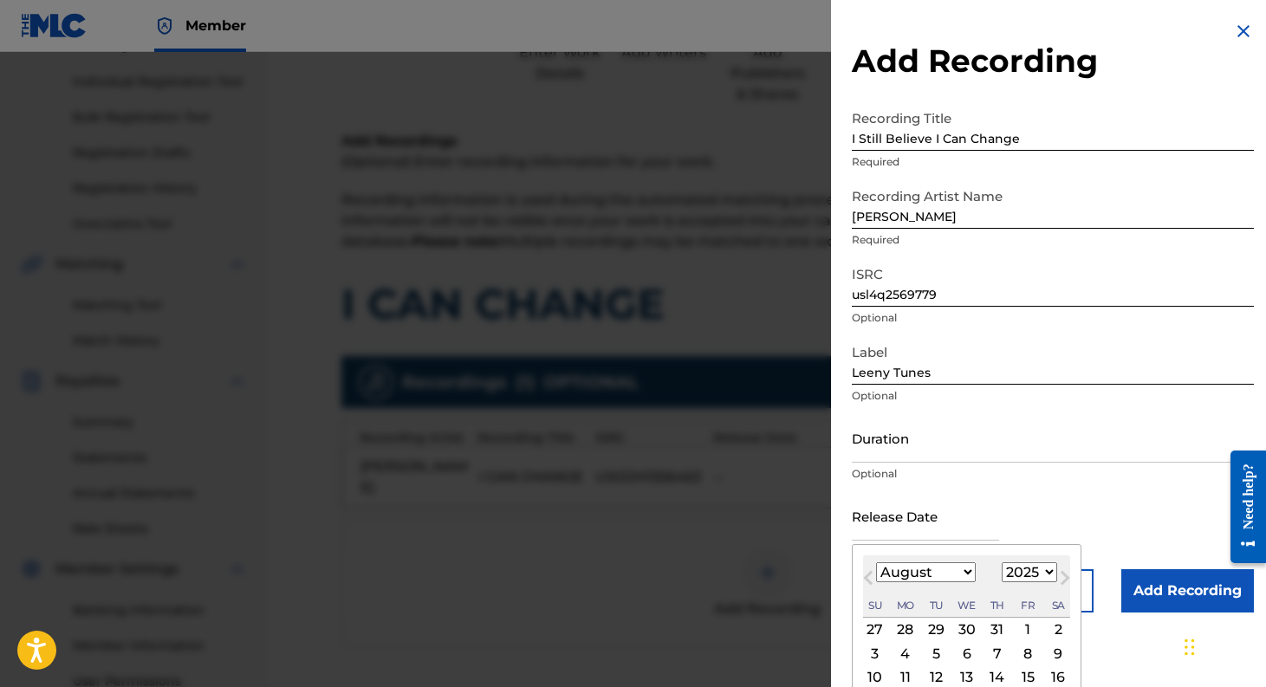
click at [1066, 580] on button "Next Month" at bounding box center [1065, 581] width 28 height 28
select select "8"
click at [1026, 629] on div "5" at bounding box center [1027, 629] width 21 height 21
type input "September 5 2025"
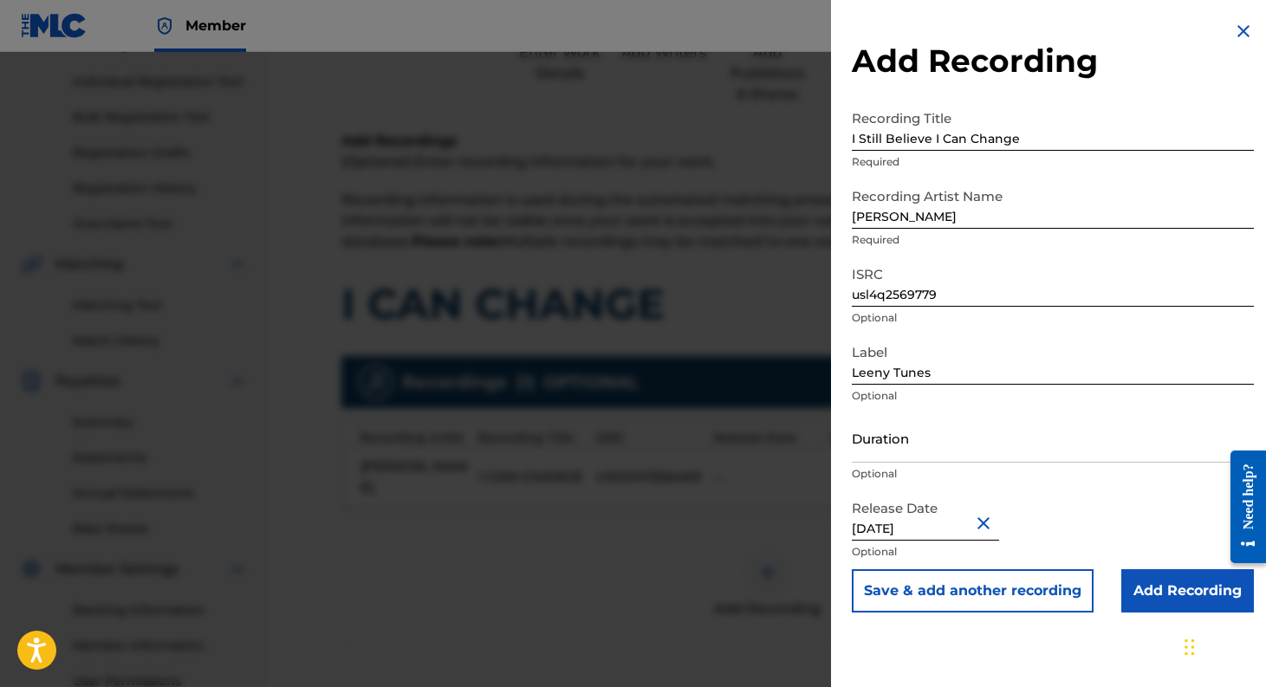
click at [1173, 592] on input "Add Recording" at bounding box center [1187, 590] width 133 height 43
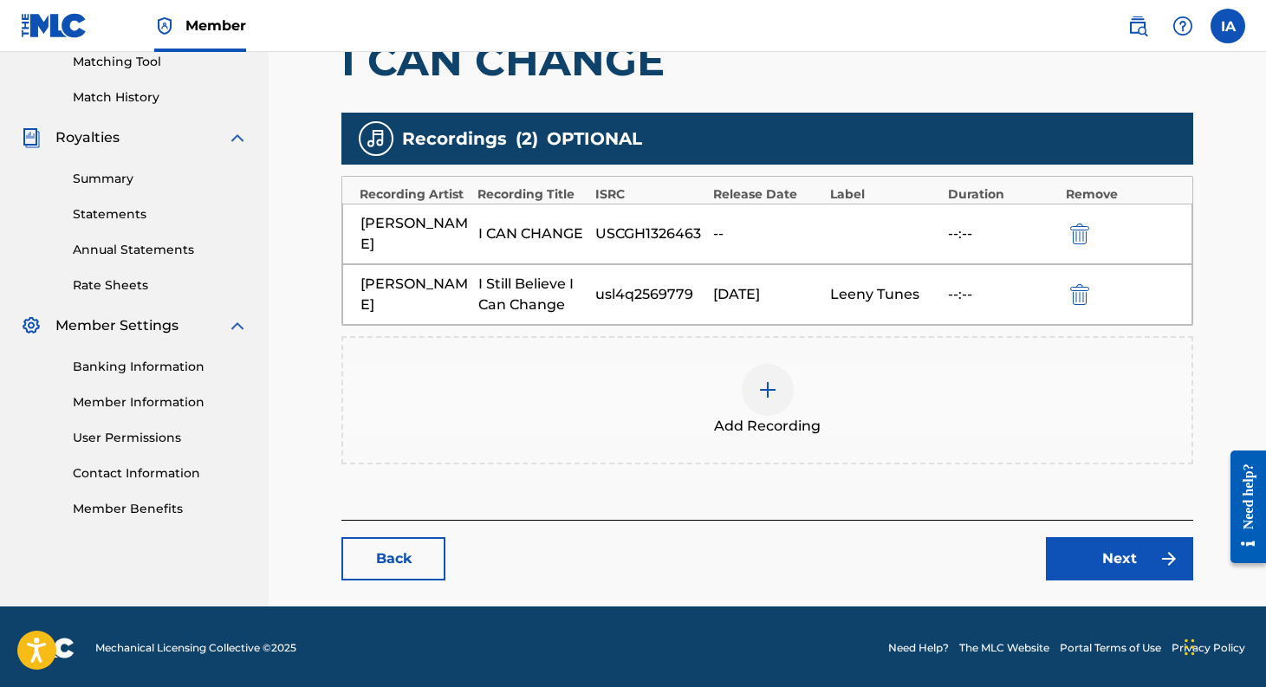
scroll to position [455, 0]
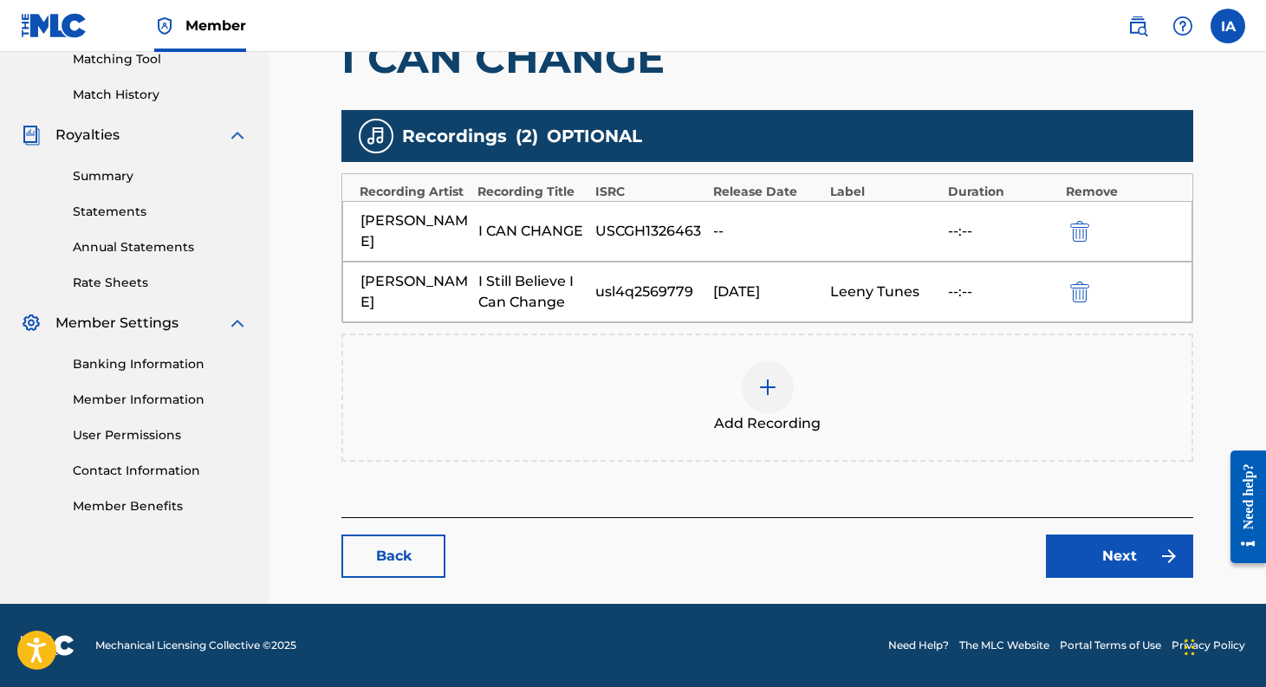
click at [1114, 554] on link "Next" at bounding box center [1119, 556] width 147 height 43
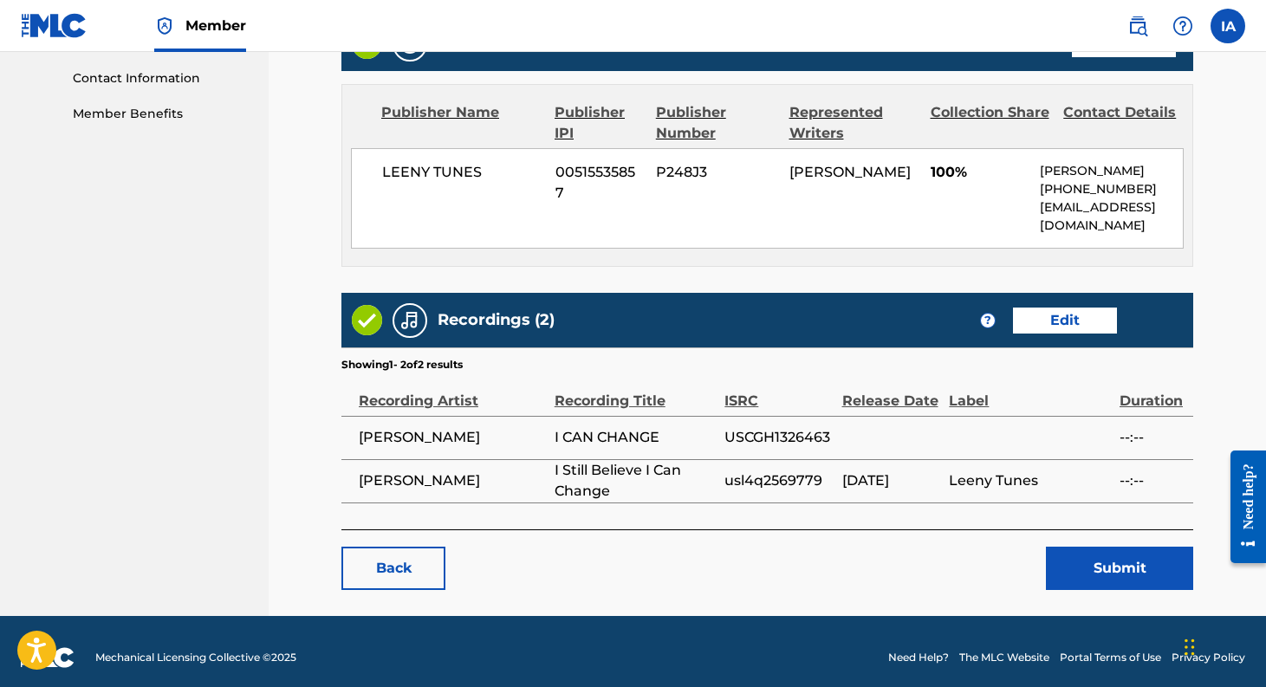
scroll to position [858, 0]
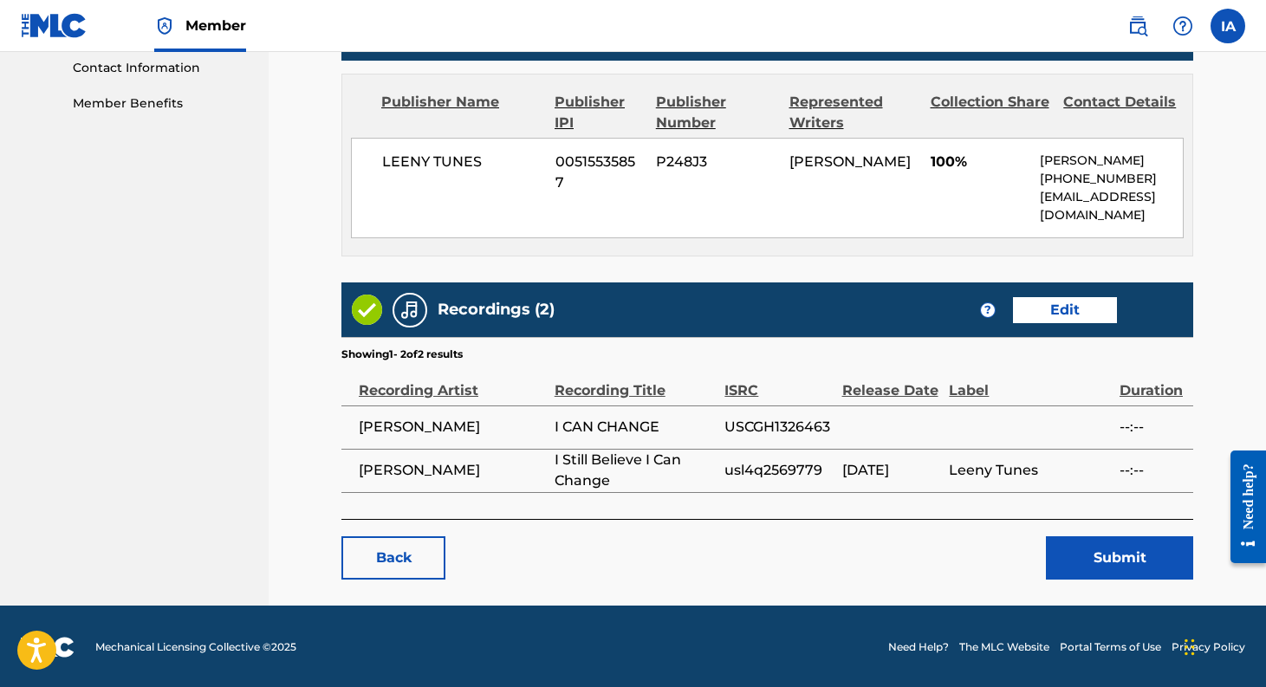
click at [1133, 557] on button "Submit" at bounding box center [1119, 557] width 147 height 43
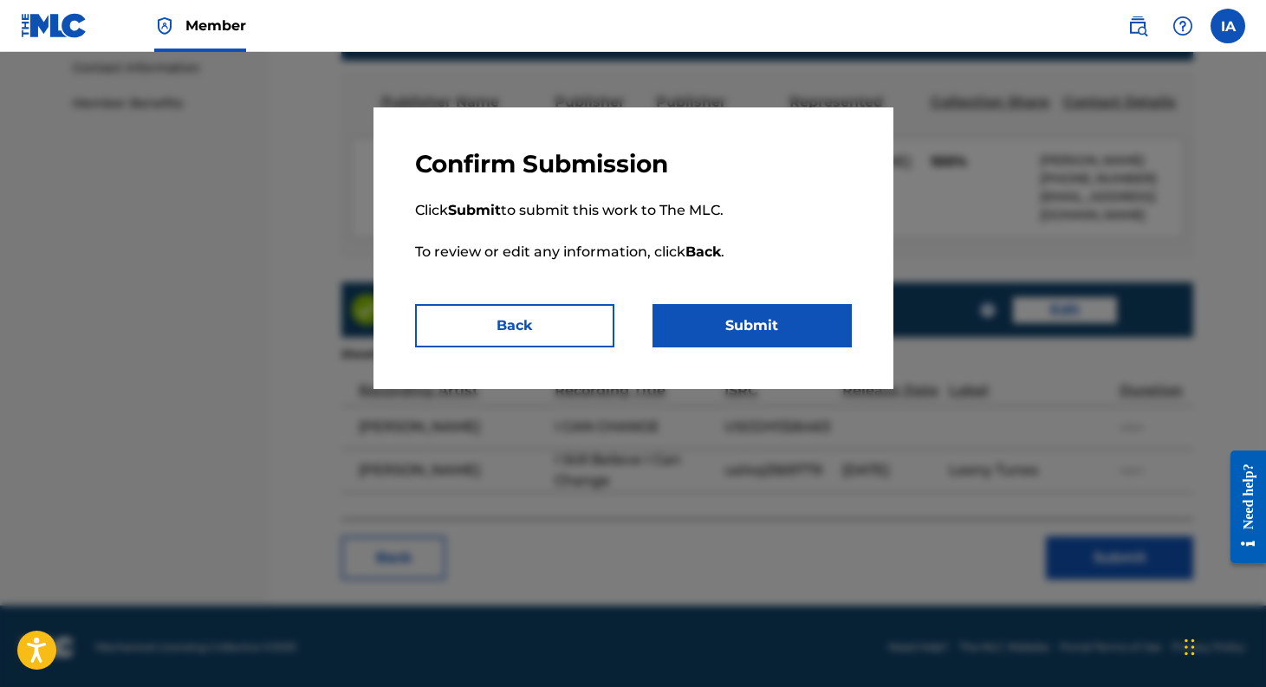
click at [819, 330] on button "Submit" at bounding box center [751, 325] width 199 height 43
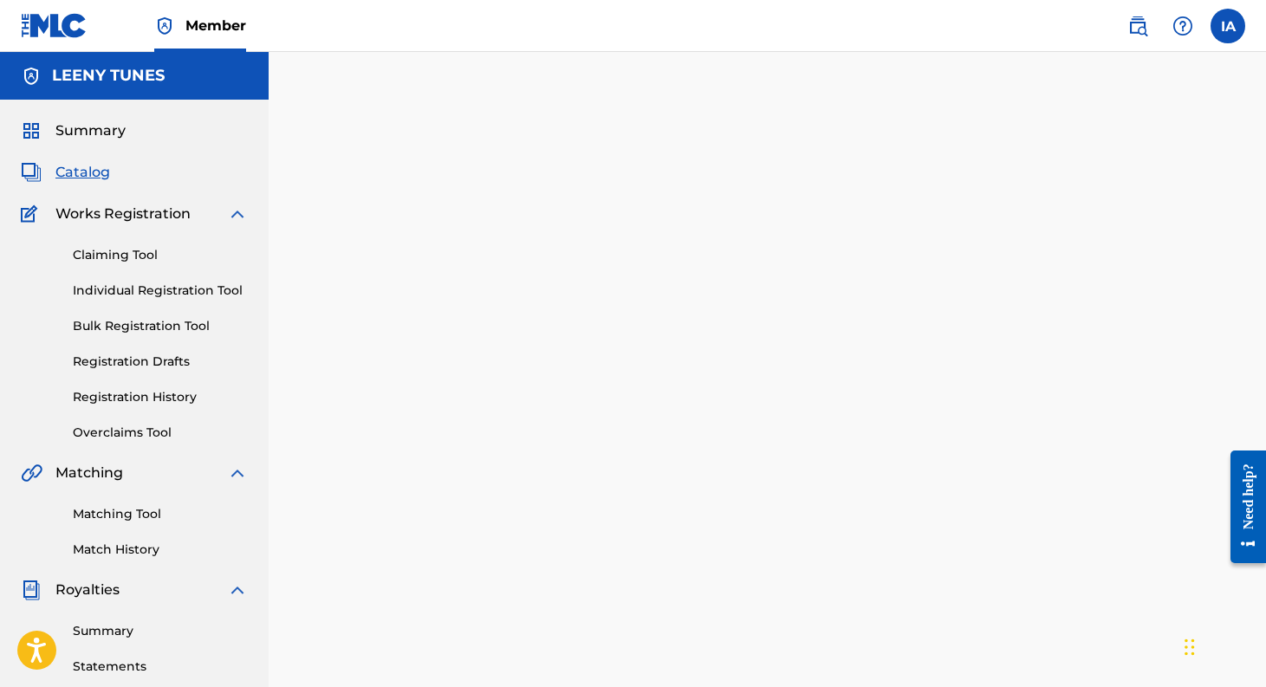
click at [91, 172] on span "Catalog" at bounding box center [82, 172] width 55 height 21
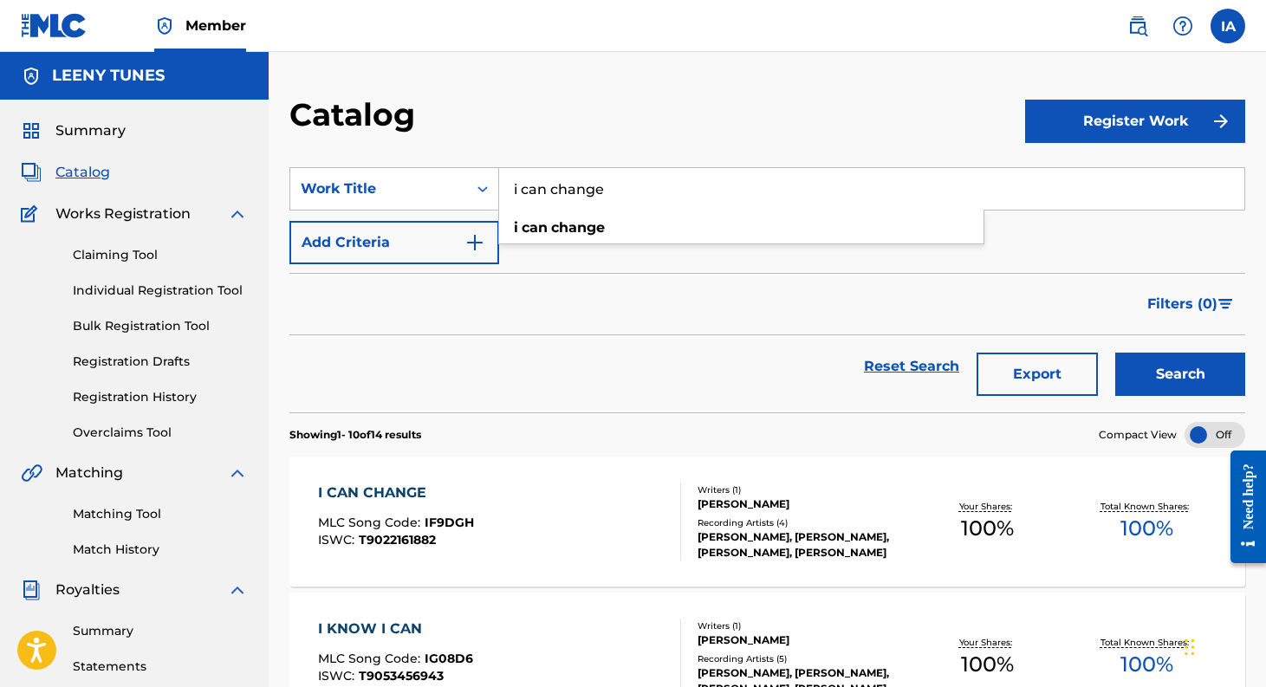
drag, startPoint x: 632, startPoint y: 185, endPoint x: 510, endPoint y: 185, distance: 121.3
click at [510, 185] on input "i can change" at bounding box center [871, 189] width 745 height 42
type input "peace"
click at [1115, 353] on button "Search" at bounding box center [1180, 374] width 130 height 43
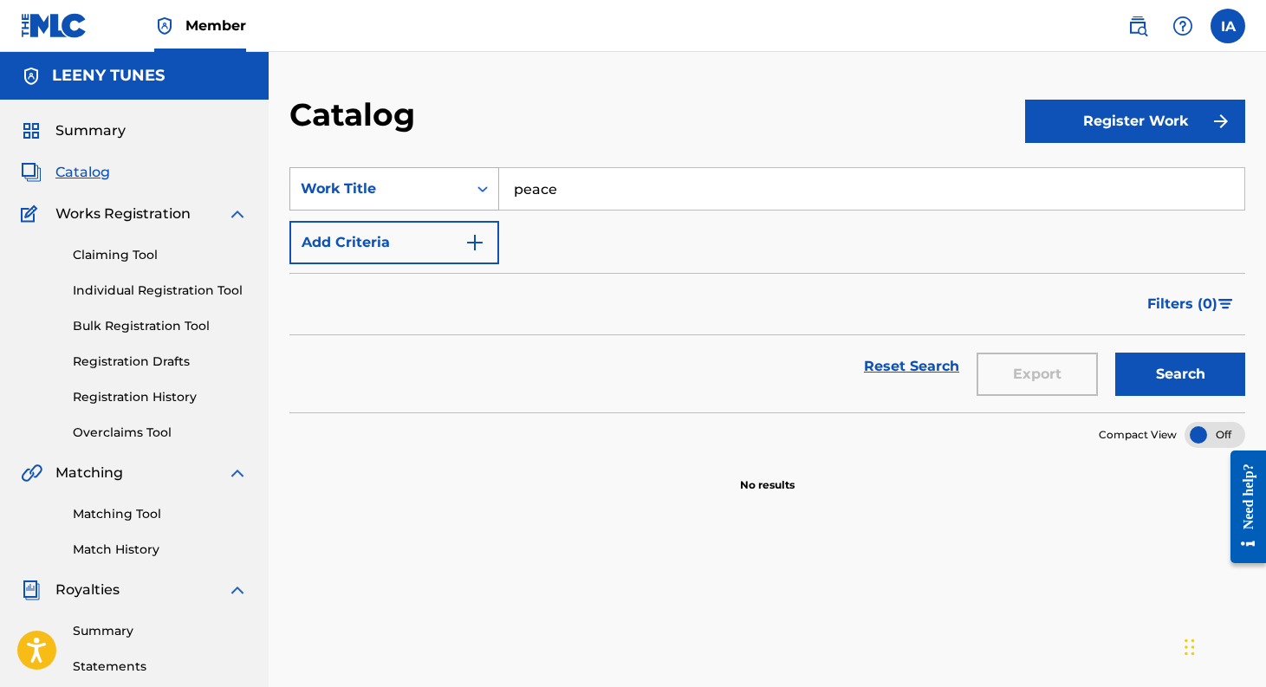
drag, startPoint x: 593, startPoint y: 188, endPoint x: 491, endPoint y: 186, distance: 102.2
click at [492, 186] on div "SearchWithCriteria4fcadc79-e3c8-470c-924f-5941ebf9f7f2 Work Title peace" at bounding box center [767, 188] width 956 height 43
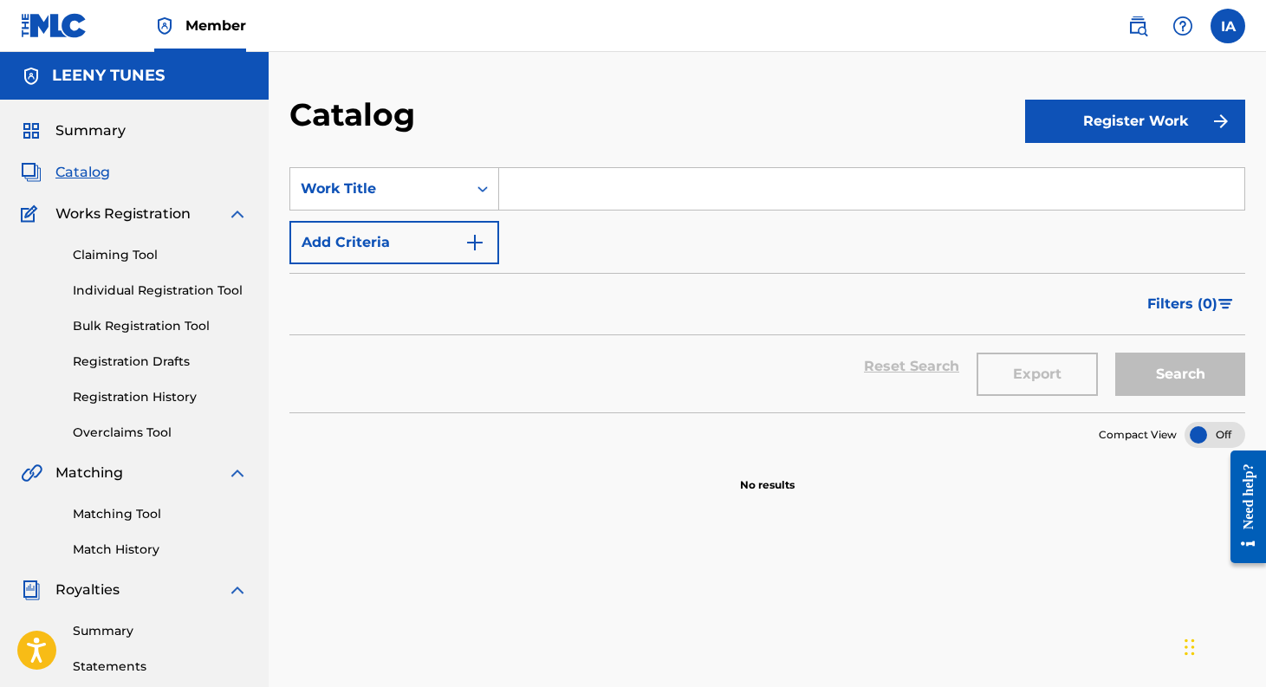
click at [87, 166] on span "Catalog" at bounding box center [82, 172] width 55 height 21
click at [114, 258] on link "Claiming Tool" at bounding box center [160, 255] width 175 height 18
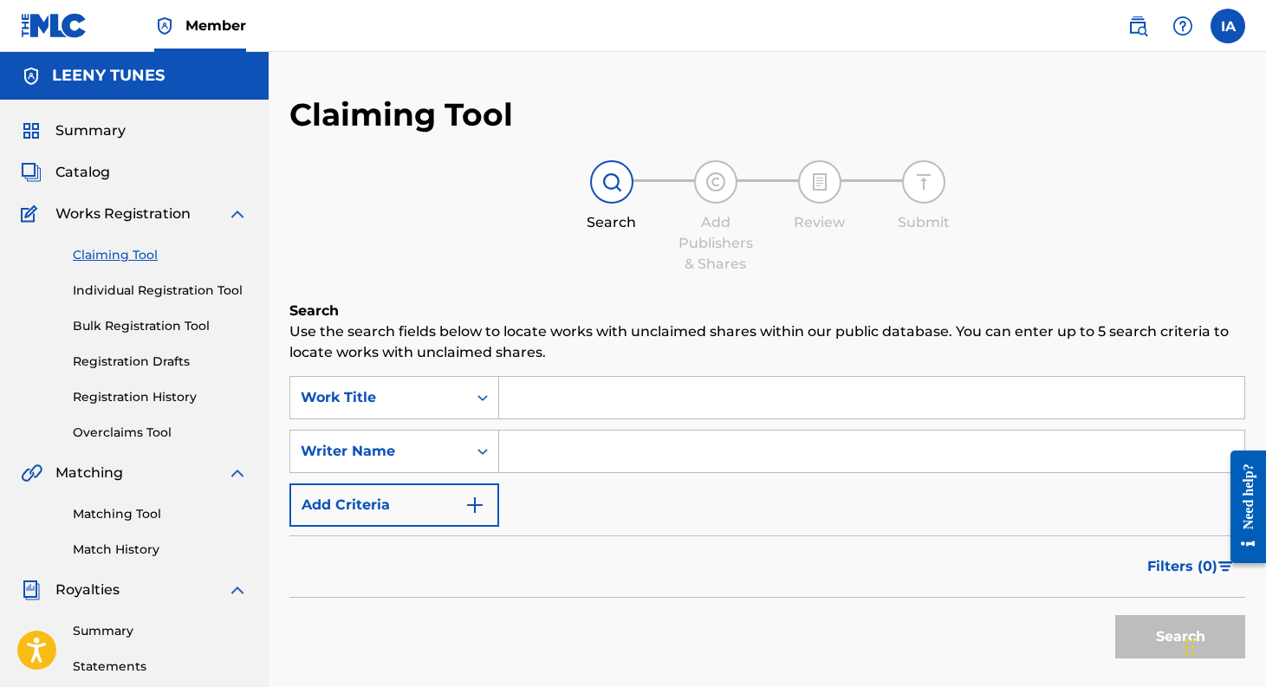
click at [87, 172] on span "Catalog" at bounding box center [82, 172] width 55 height 21
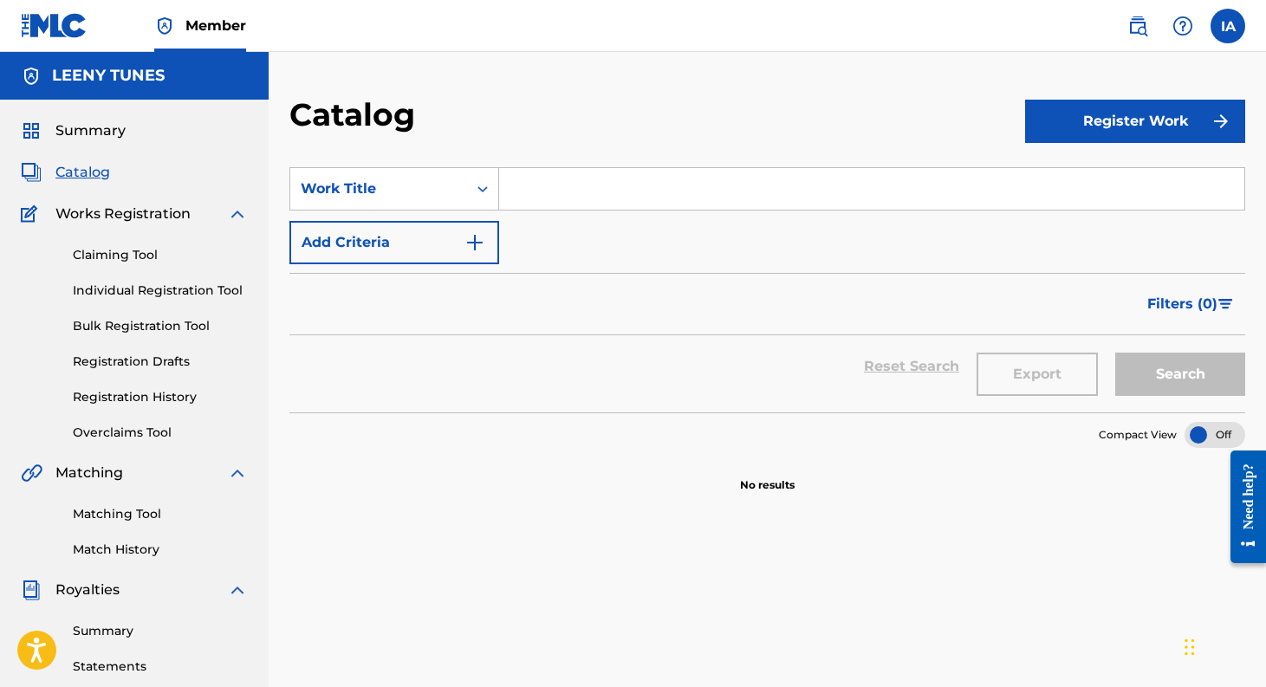
click at [373, 242] on button "Add Criteria" at bounding box center [394, 242] width 210 height 43
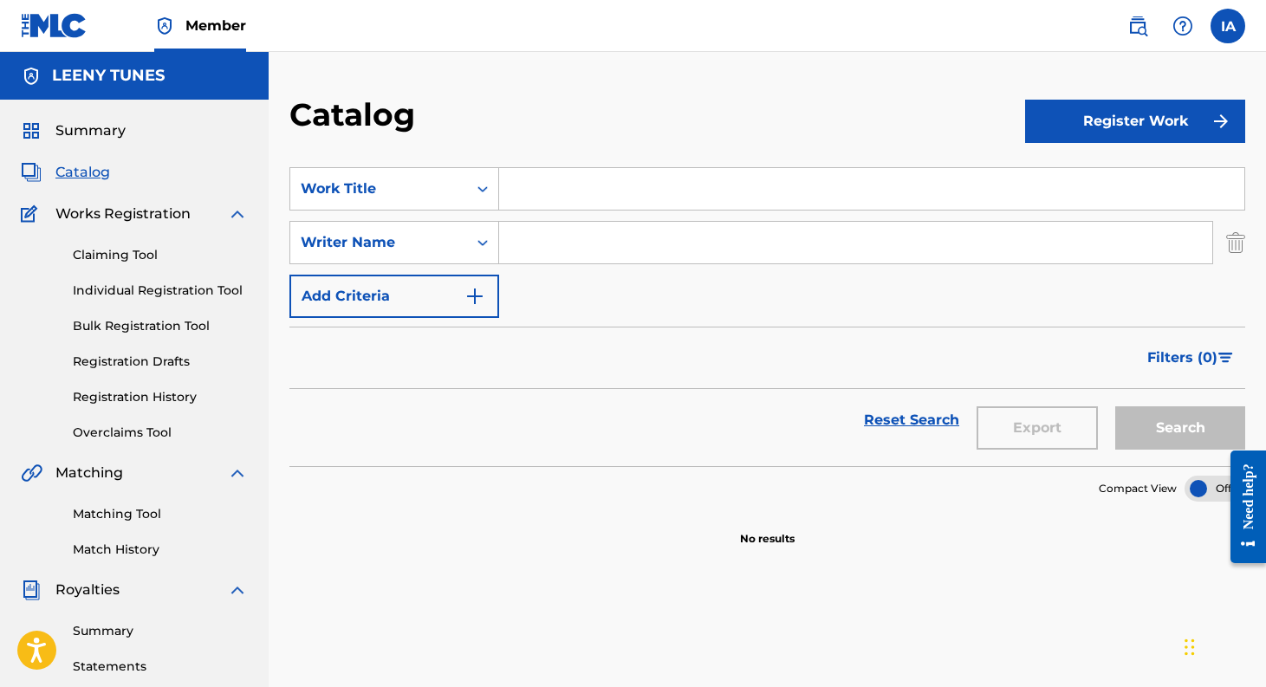
click at [548, 240] on input "Search Form" at bounding box center [855, 243] width 713 height 42
type input "ilene altman"
click at [1115, 406] on button "Search" at bounding box center [1180, 427] width 130 height 43
